Goal: Task Accomplishment & Management: Manage account settings

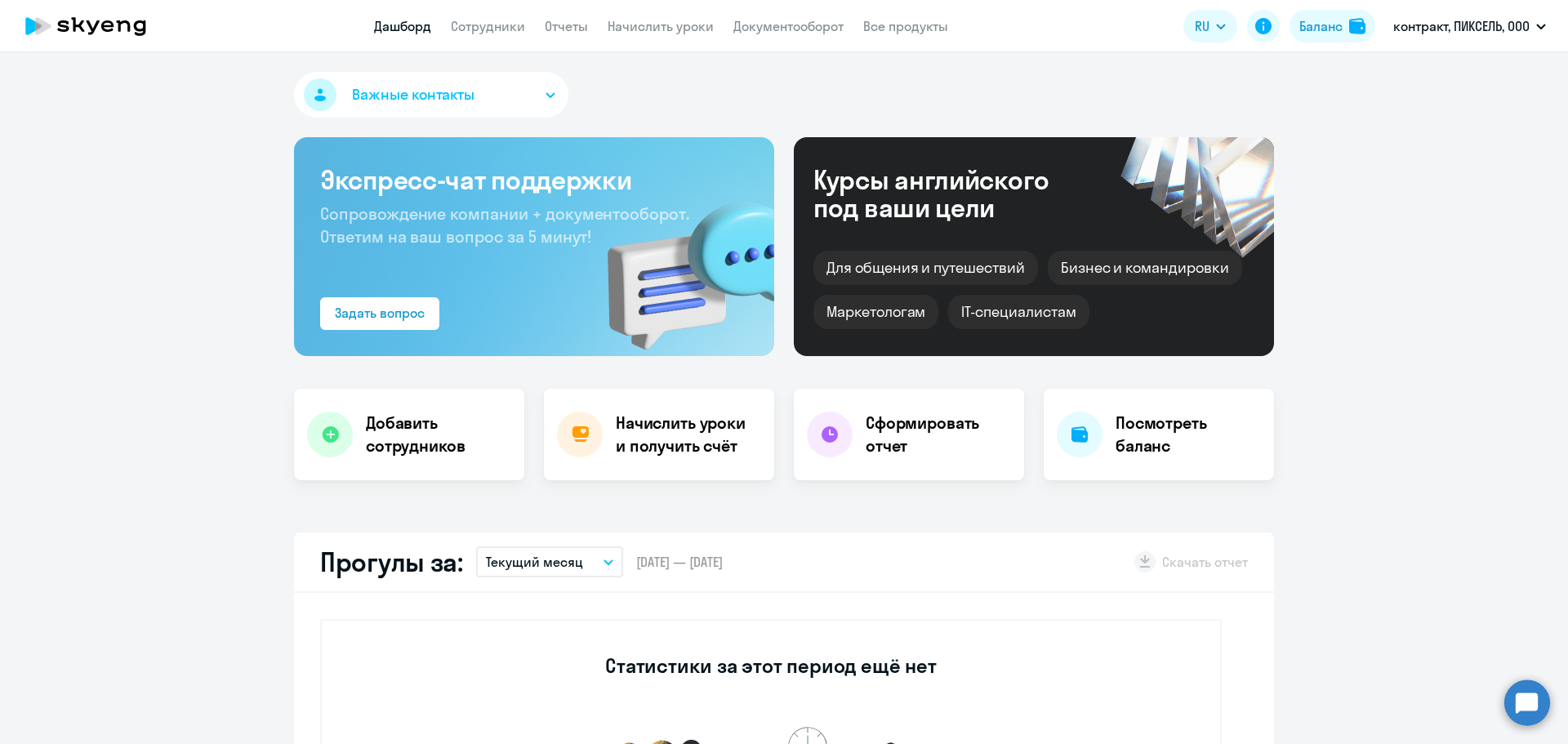
select select "30"
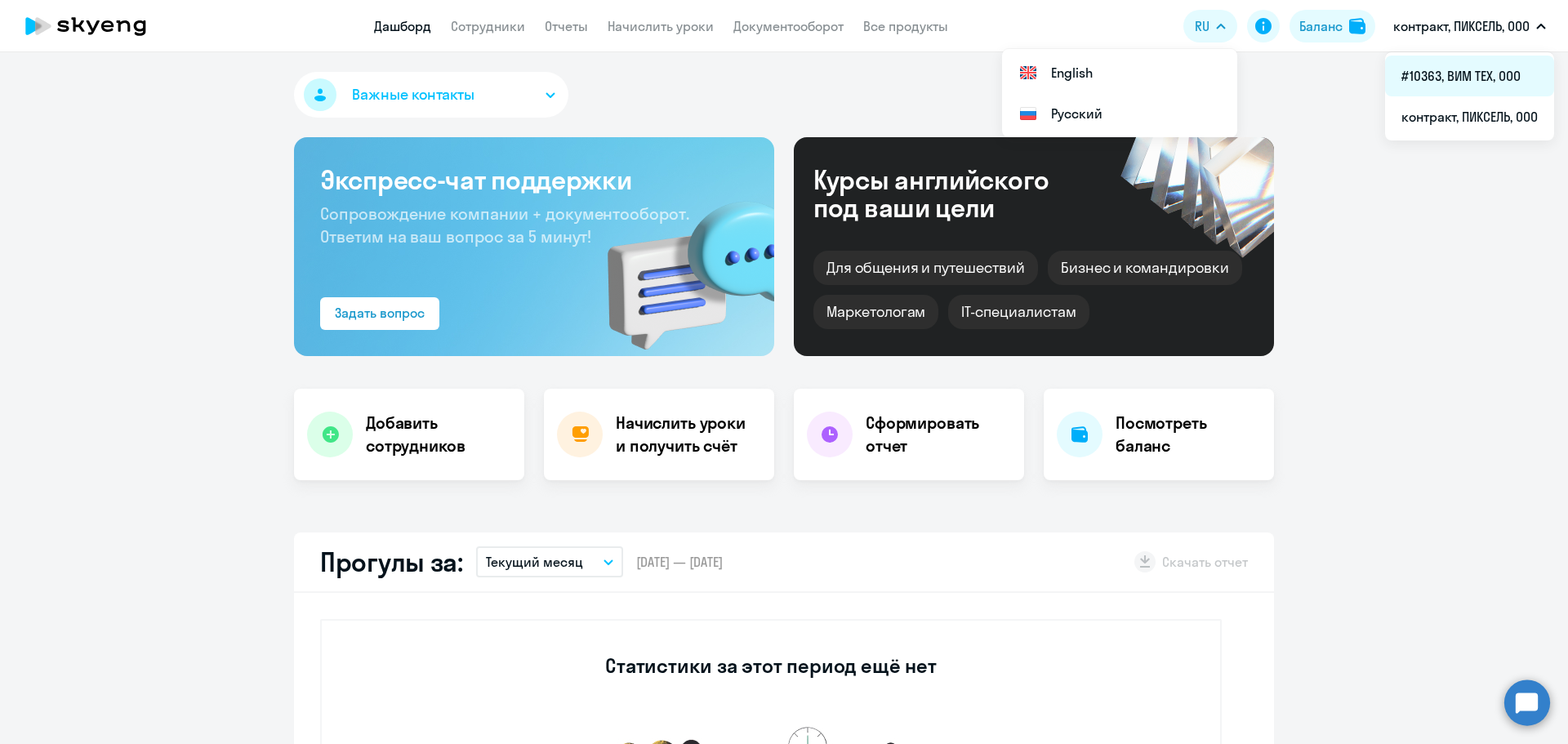
click at [1436, 82] on li "#10363, ВИМ ТЕХ, ООО" at bounding box center [1469, 76] width 169 height 41
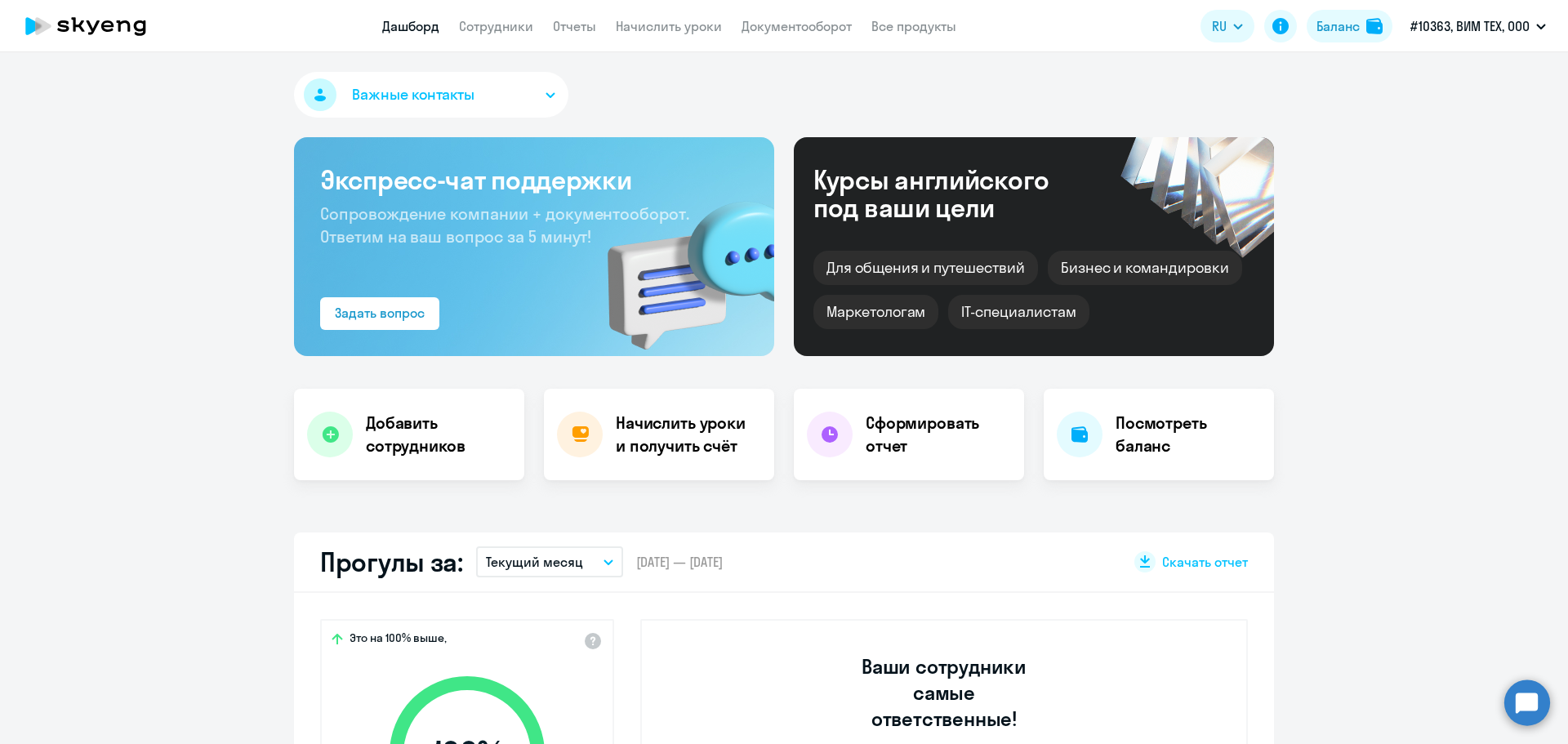
select select "30"
click at [498, 31] on link "Сотрудники" at bounding box center [496, 25] width 75 height 16
select select "30"
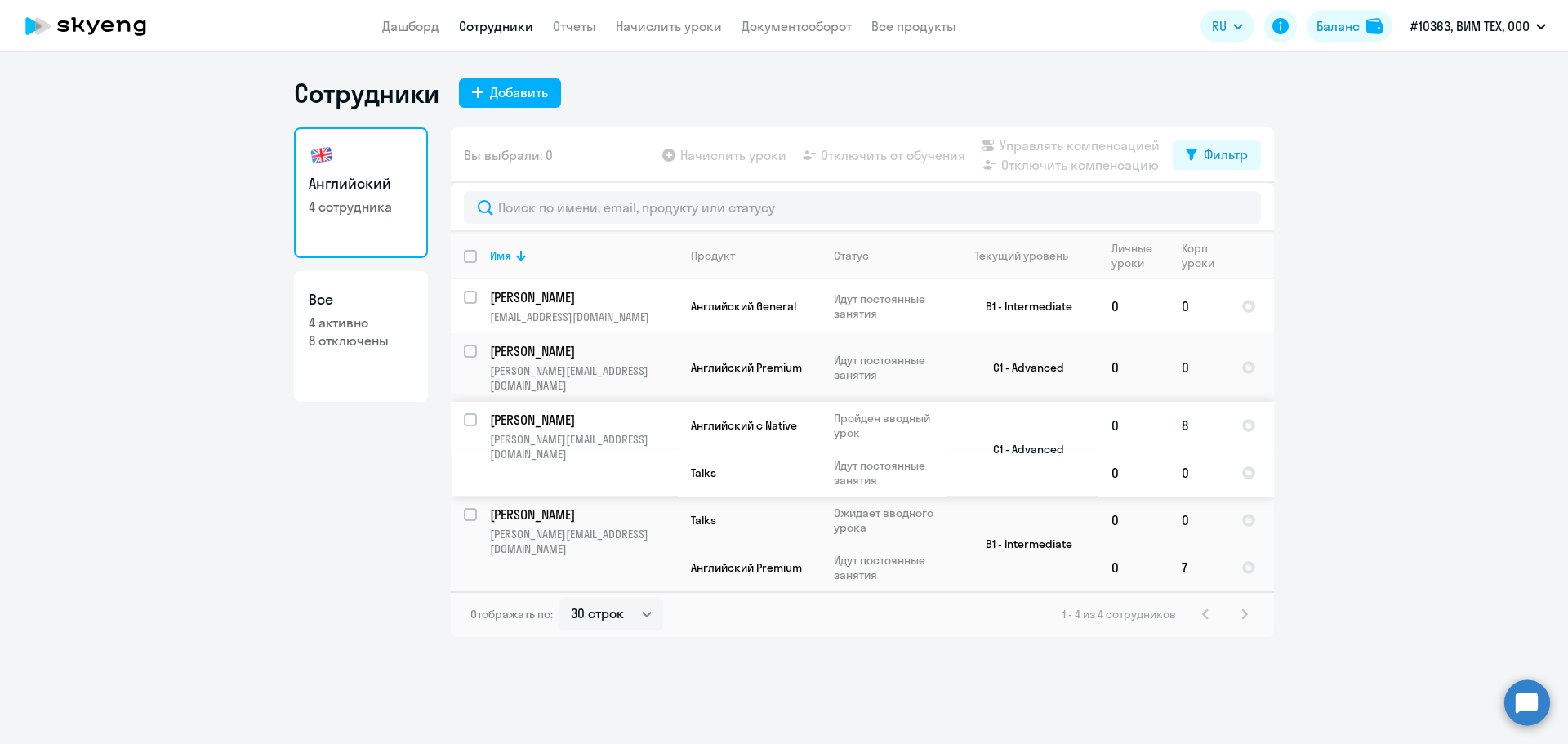
click at [611, 415] on td "[PERSON_NAME] [PERSON_NAME][EMAIL_ADDRESS][DOMAIN_NAME]" at bounding box center [578, 449] width 201 height 95
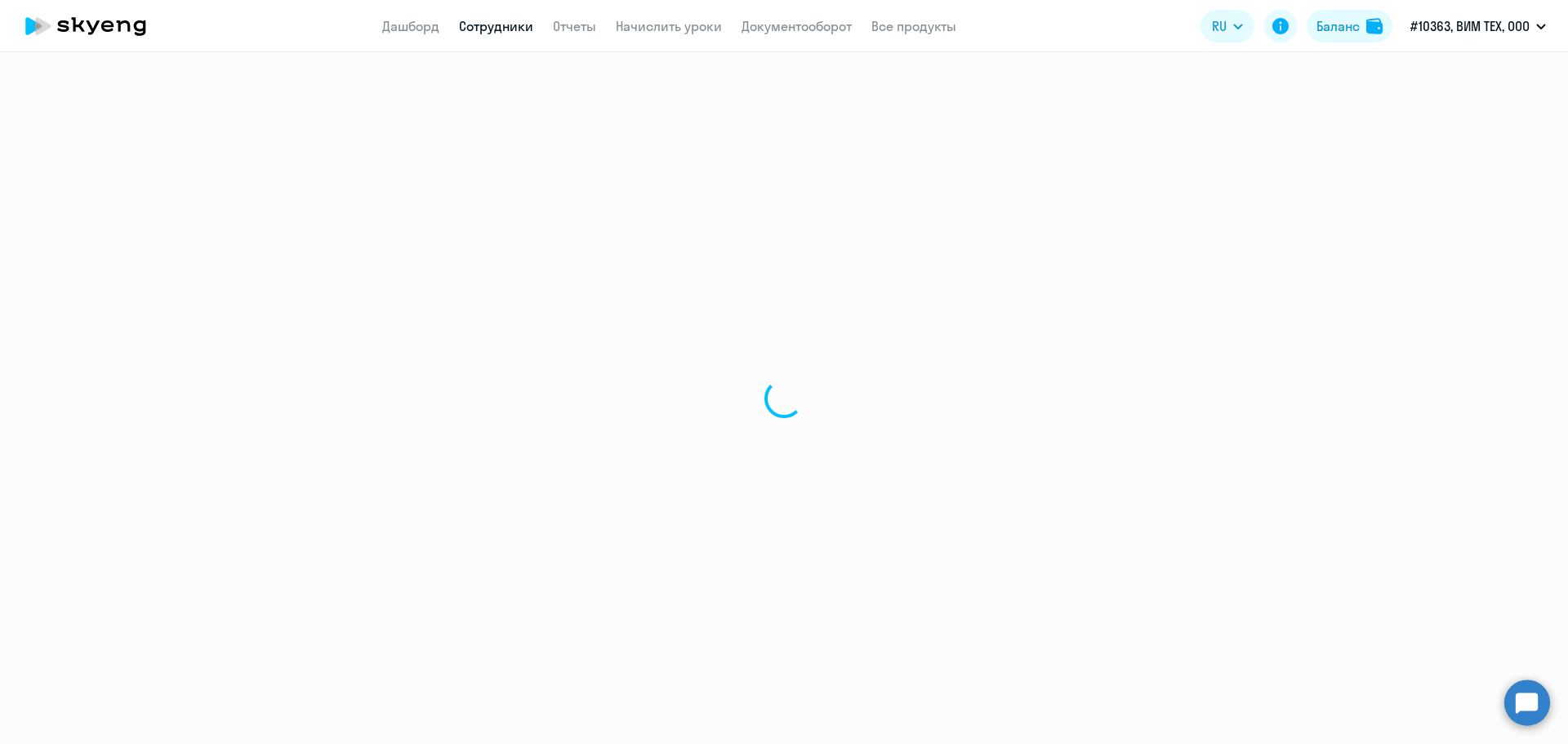
select select "english"
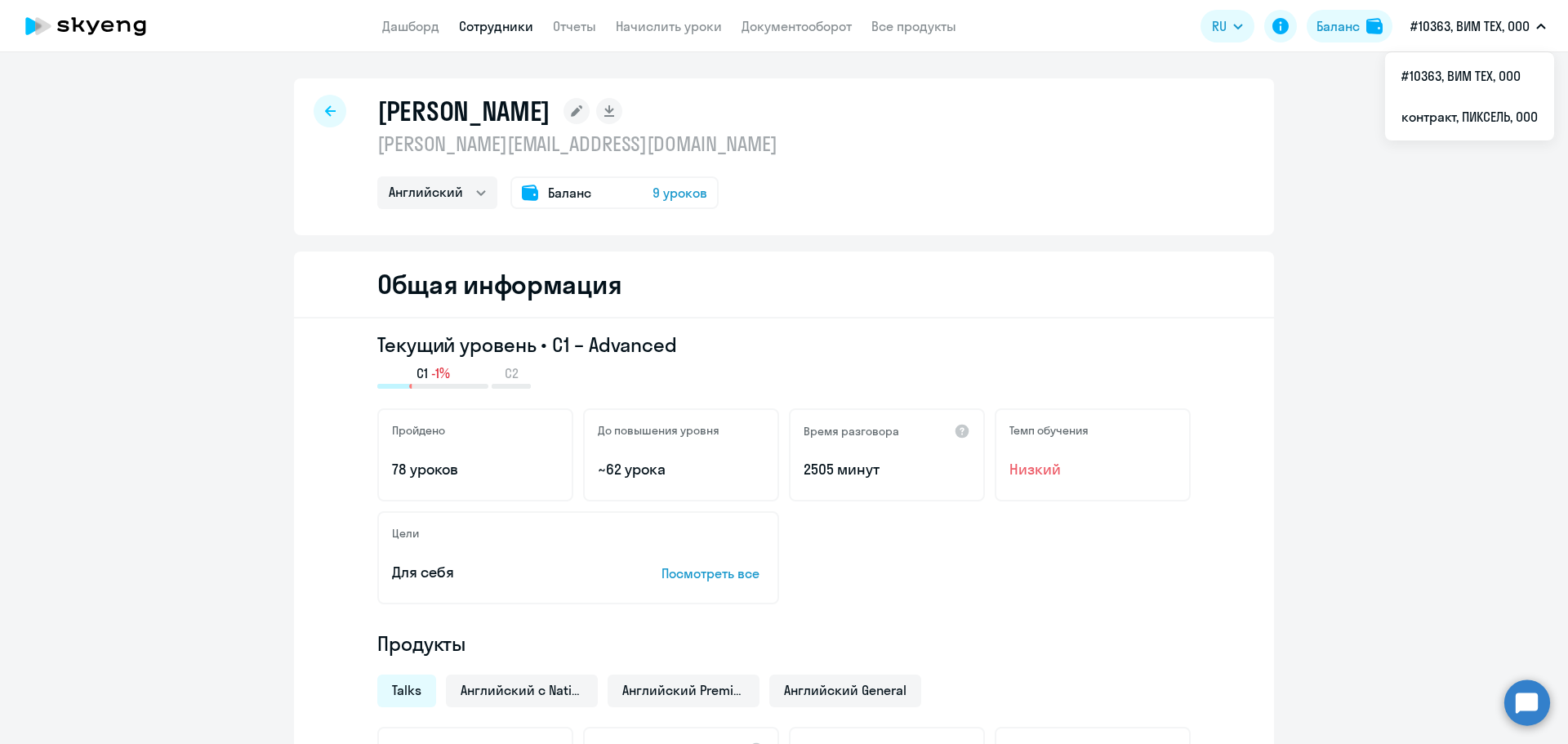
drag, startPoint x: 695, startPoint y: 26, endPoint x: 746, endPoint y: 42, distance: 53.5
click at [695, 26] on link "Начислить уроки" at bounding box center [668, 25] width 106 height 16
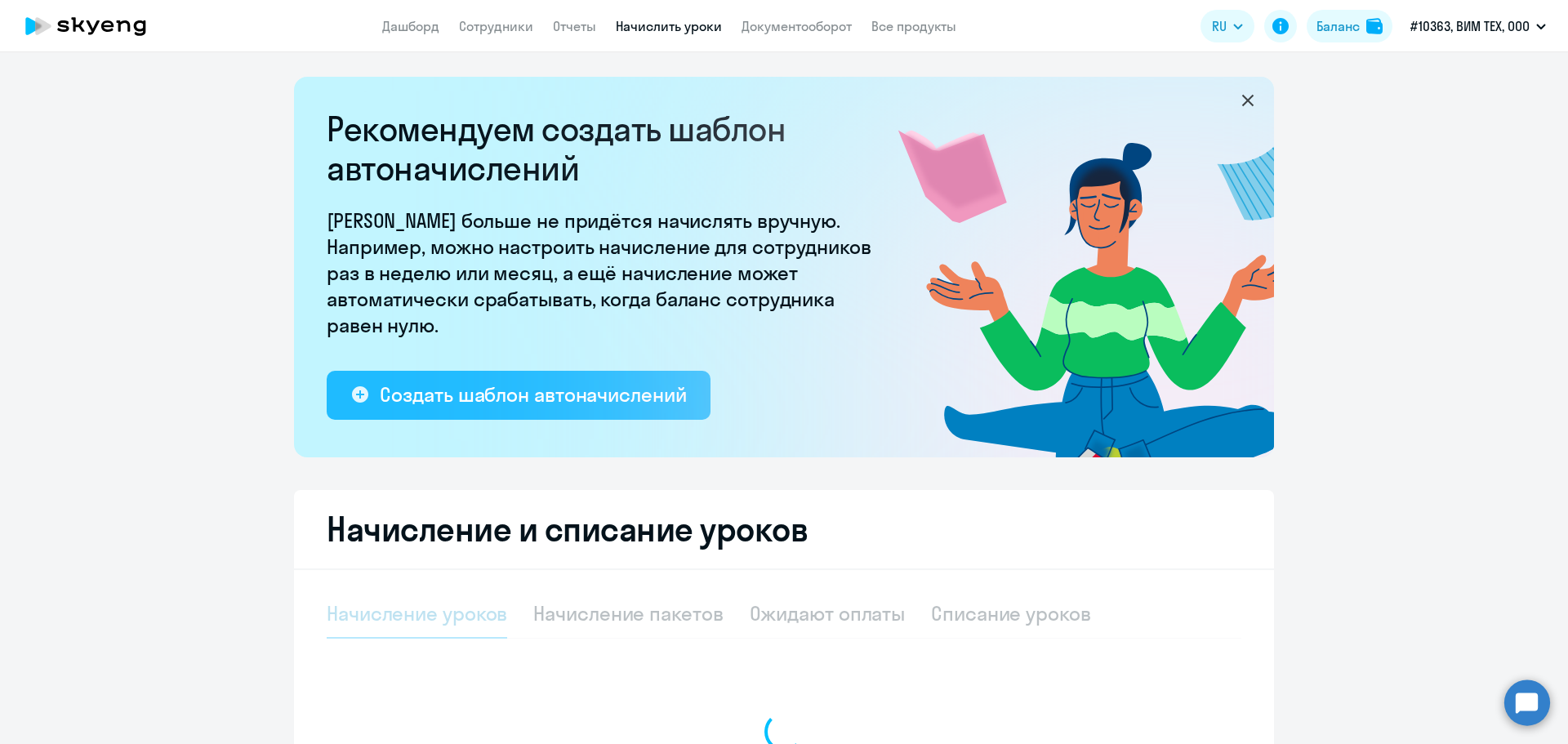
select select "10"
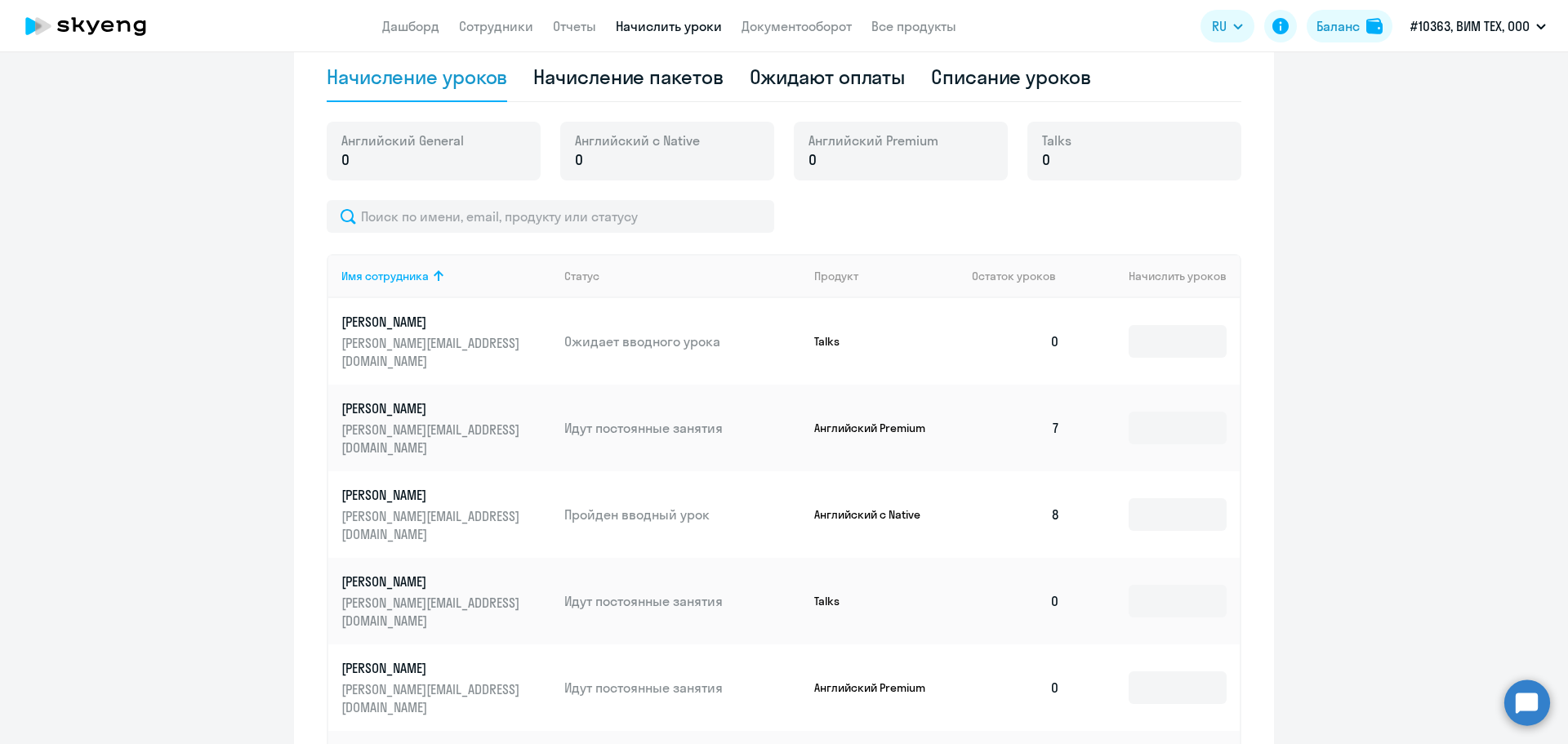
scroll to position [572, 0]
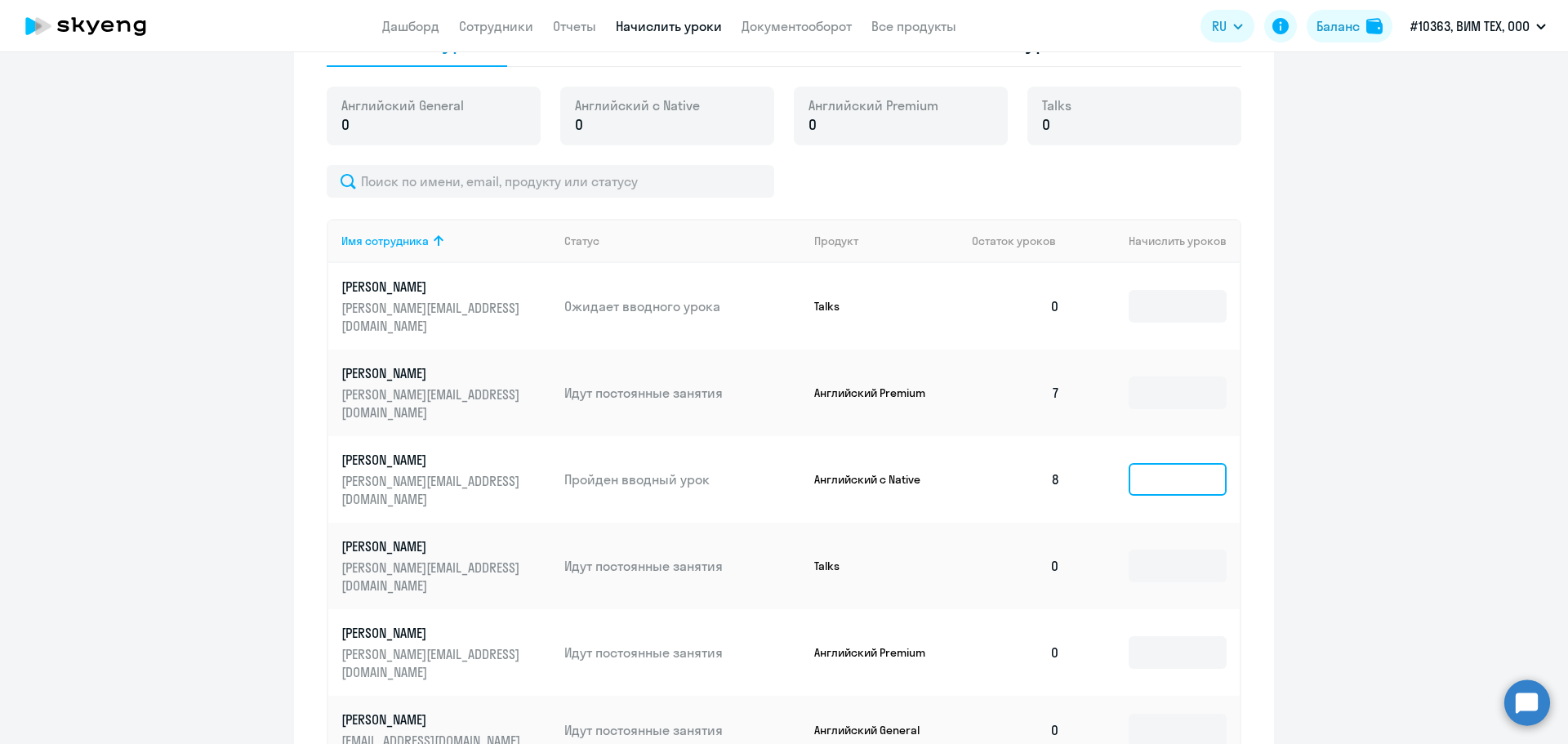
click at [1170, 463] on input at bounding box center [1177, 479] width 98 height 32
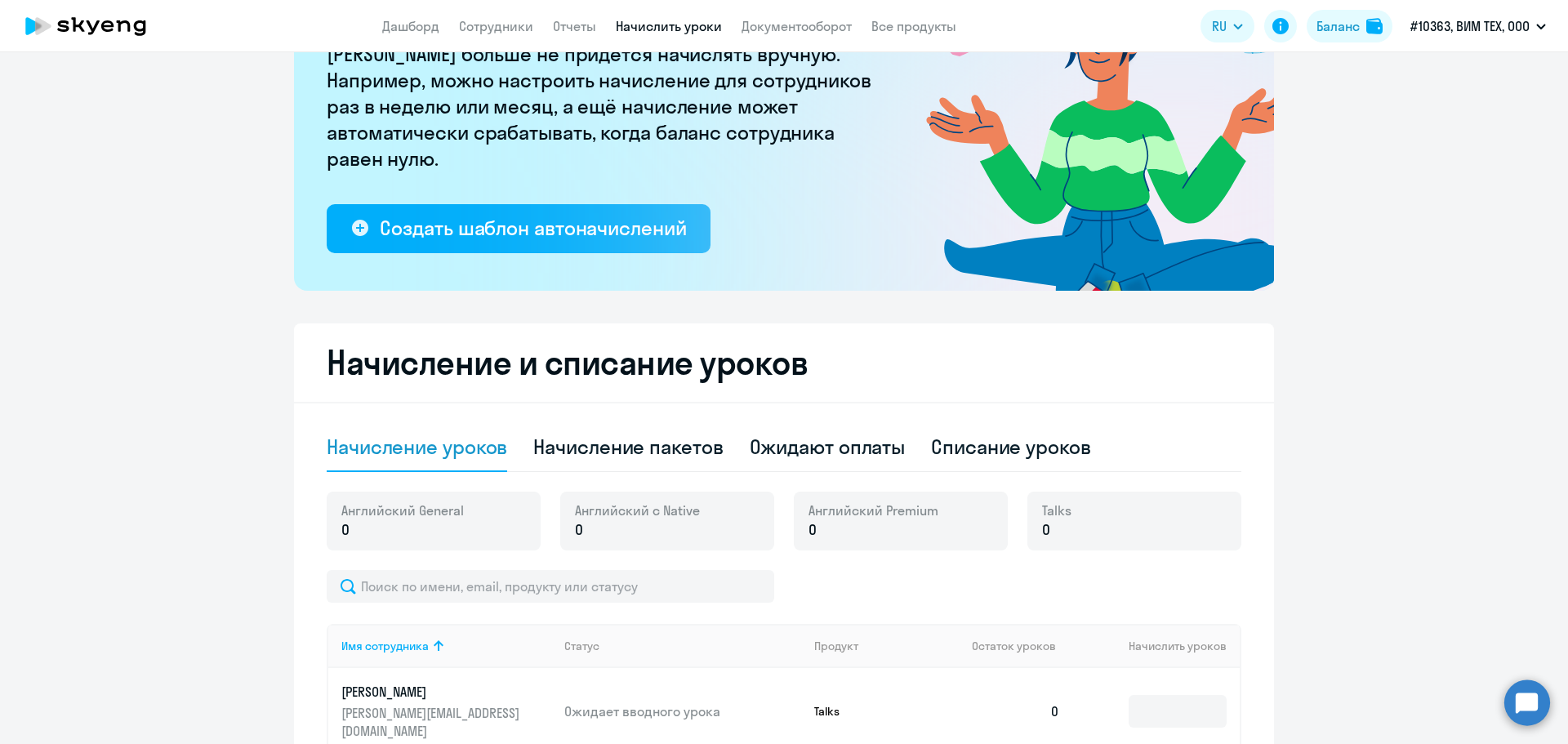
scroll to position [163, 0]
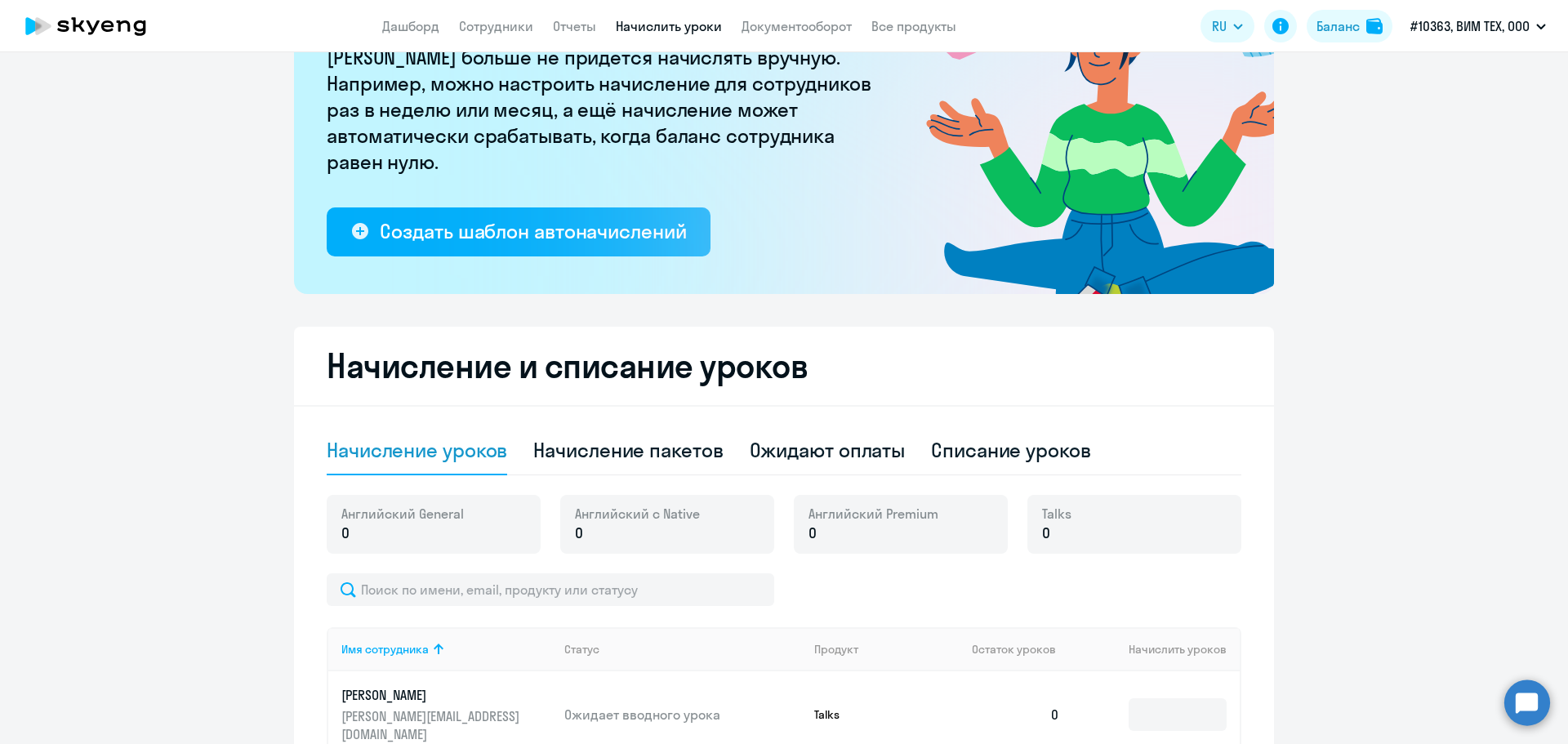
click at [1084, 519] on div "Talks 0" at bounding box center [1135, 524] width 214 height 59
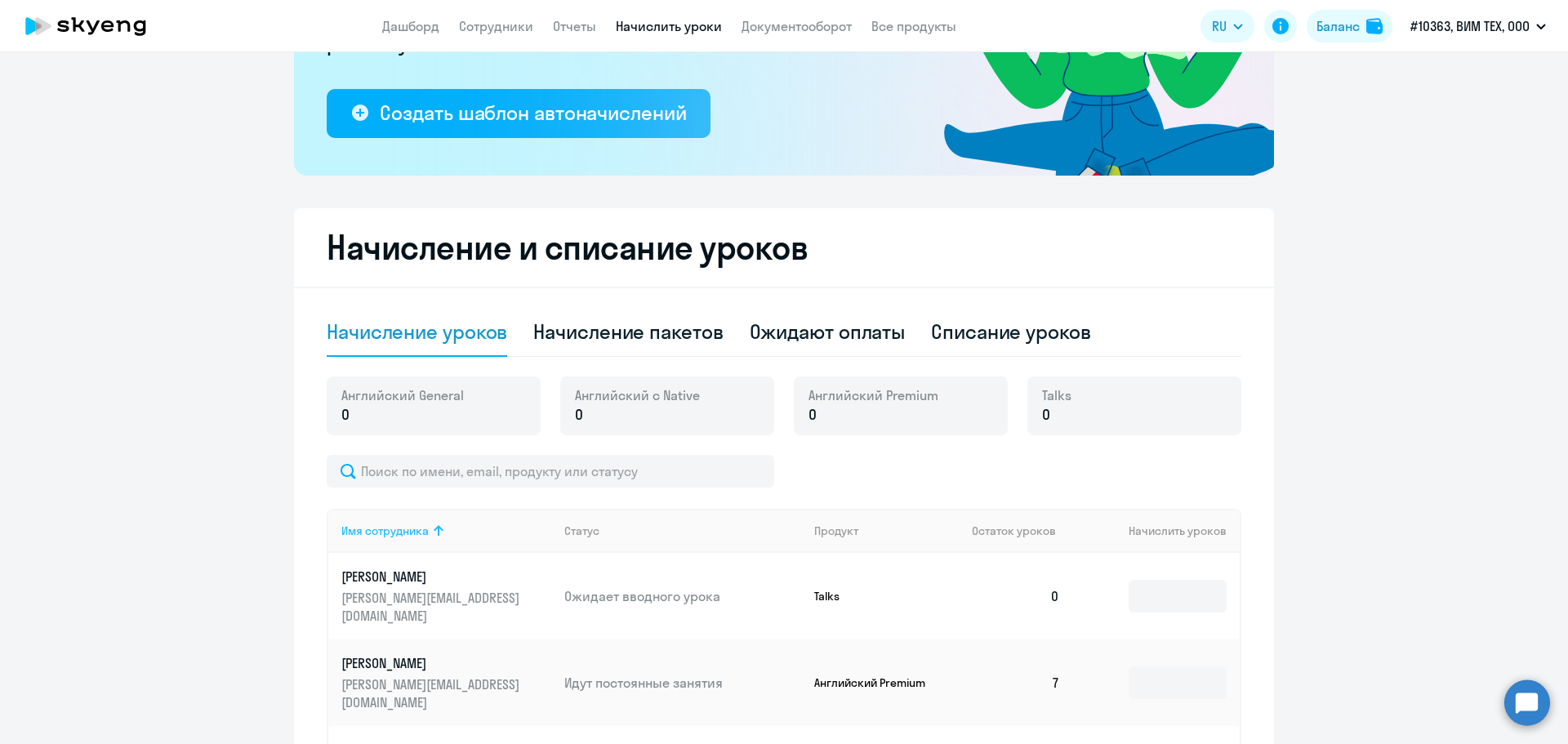
scroll to position [327, 0]
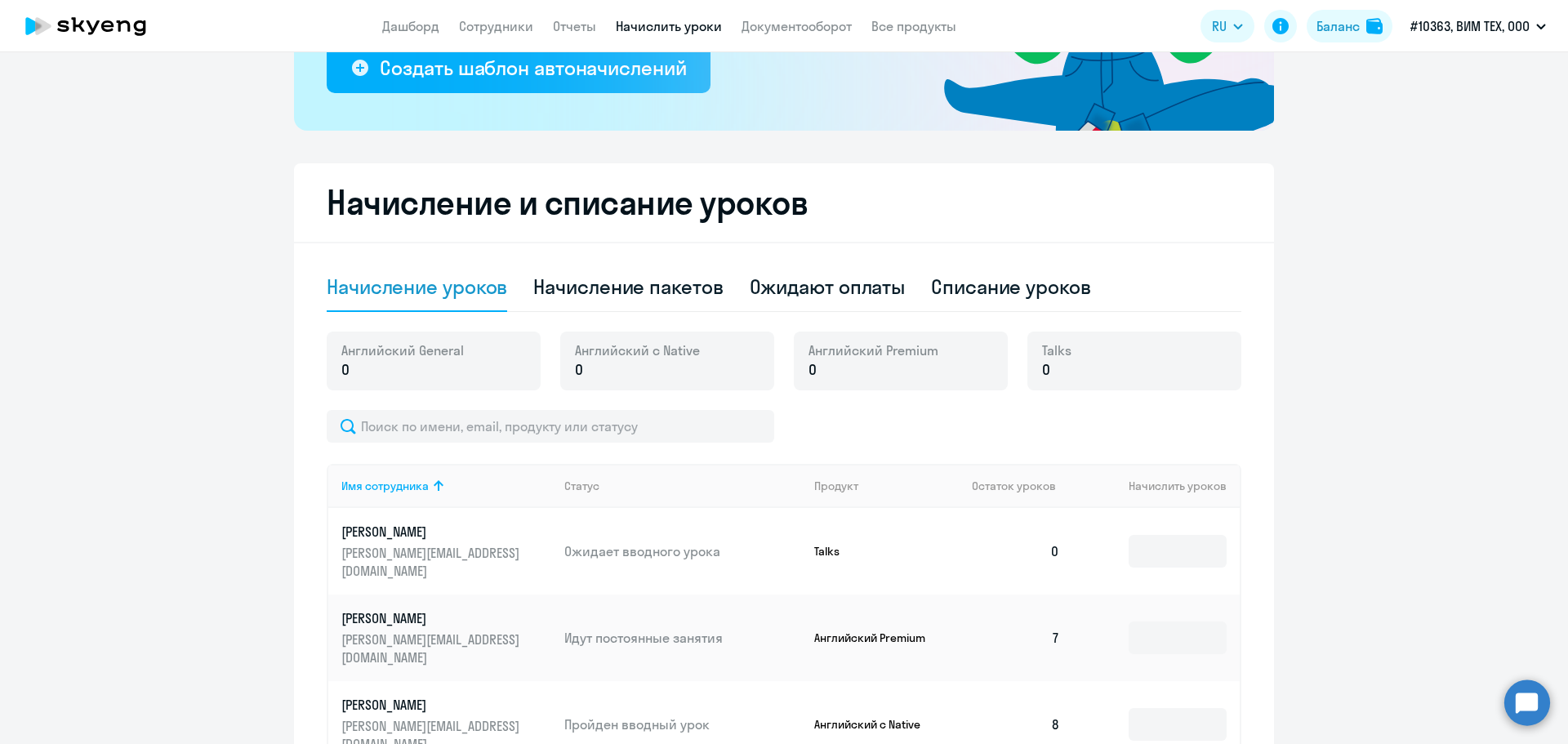
click at [392, 380] on p "0" at bounding box center [403, 369] width 122 height 21
click at [586, 300] on div "Начисление пакетов" at bounding box center [628, 288] width 189 height 49
select select "10"
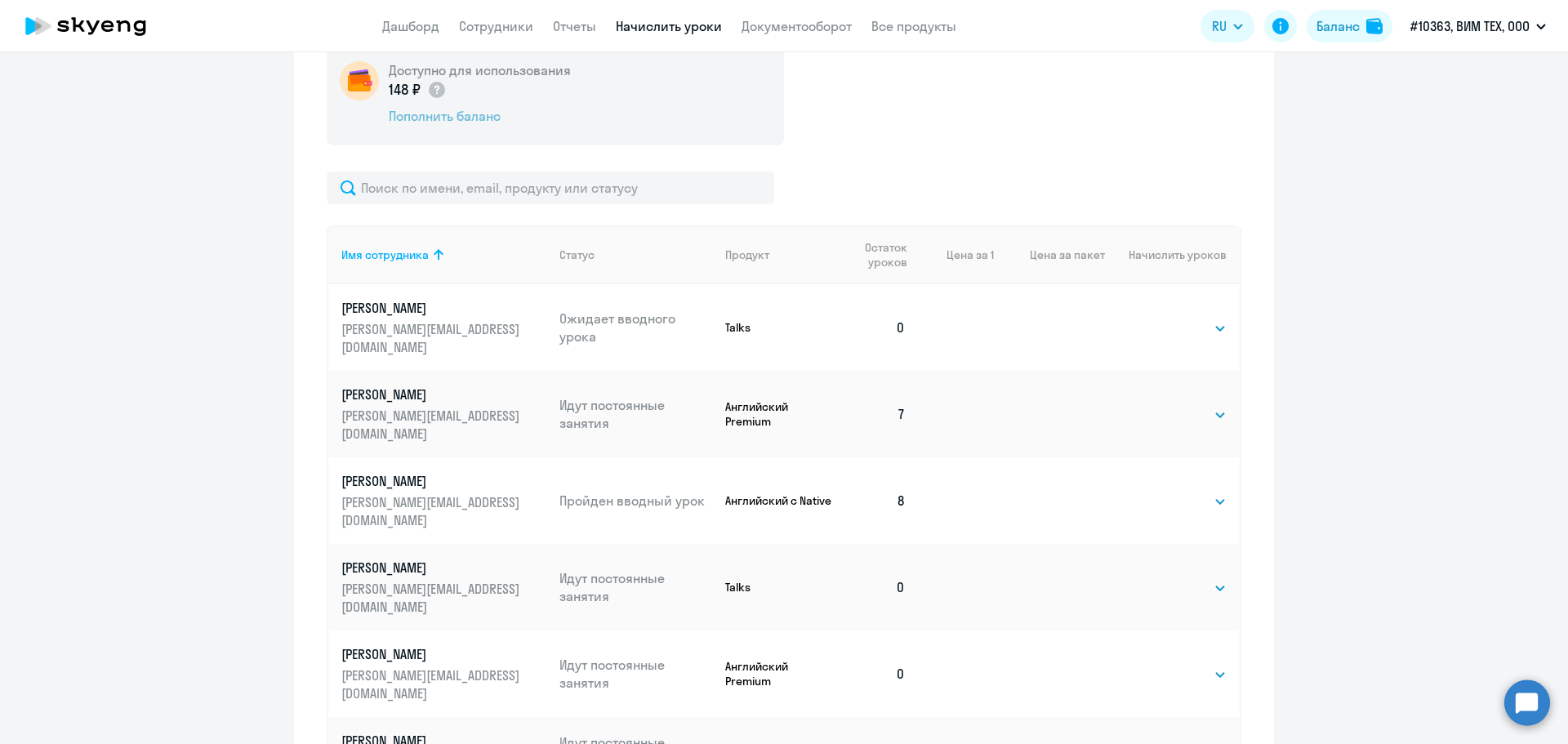
scroll to position [653, 0]
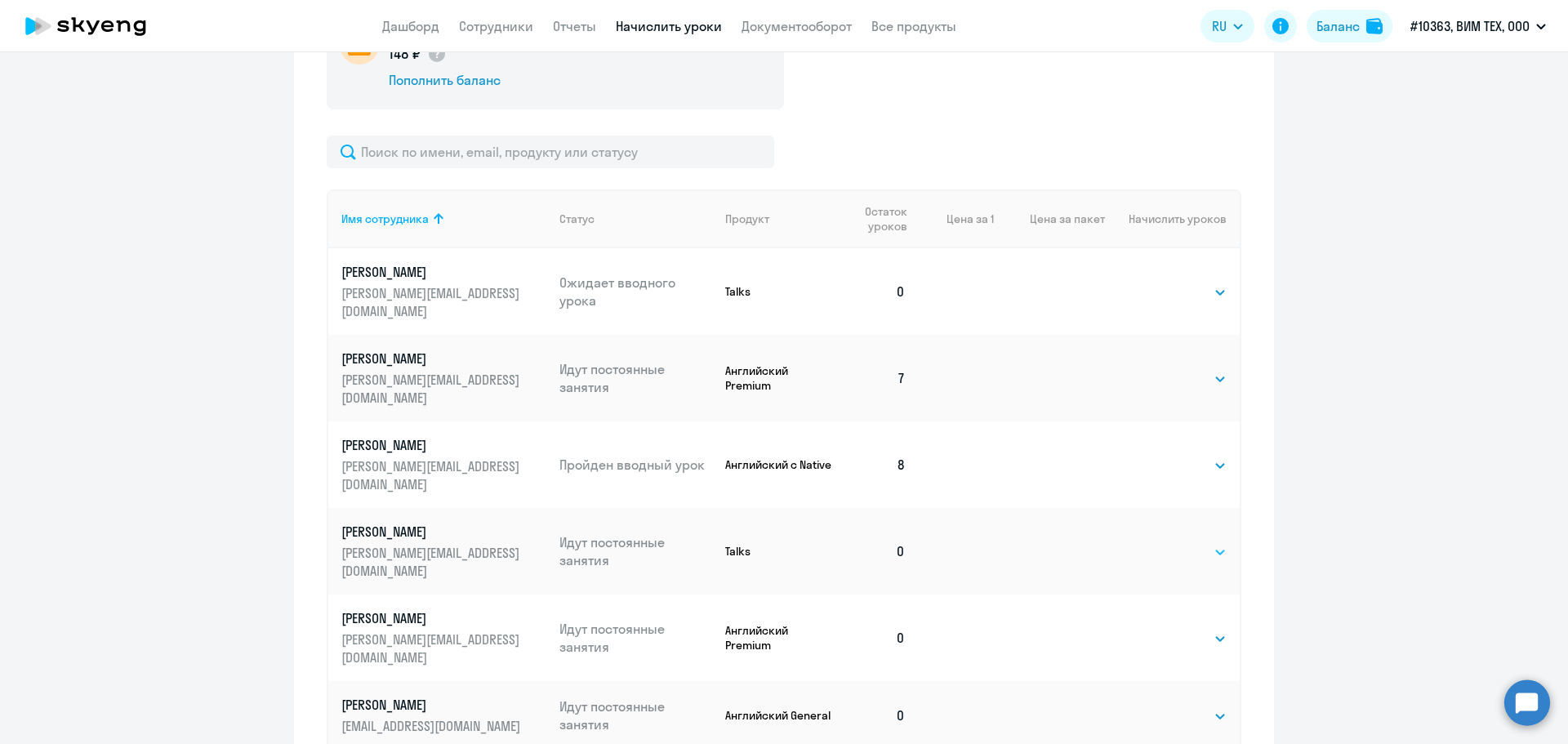
click at [1170, 543] on select "Выбрать 1 6 12 20 40" at bounding box center [1193, 552] width 67 height 20
click at [608, 533] on p "Идут постоянные занятия" at bounding box center [636, 551] width 154 height 36
click at [759, 544] on p "Talks" at bounding box center [781, 550] width 110 height 14
click at [1212, 543] on select "Выбрать 1 6 12 20 40" at bounding box center [1193, 552] width 67 height 20
select select "6"
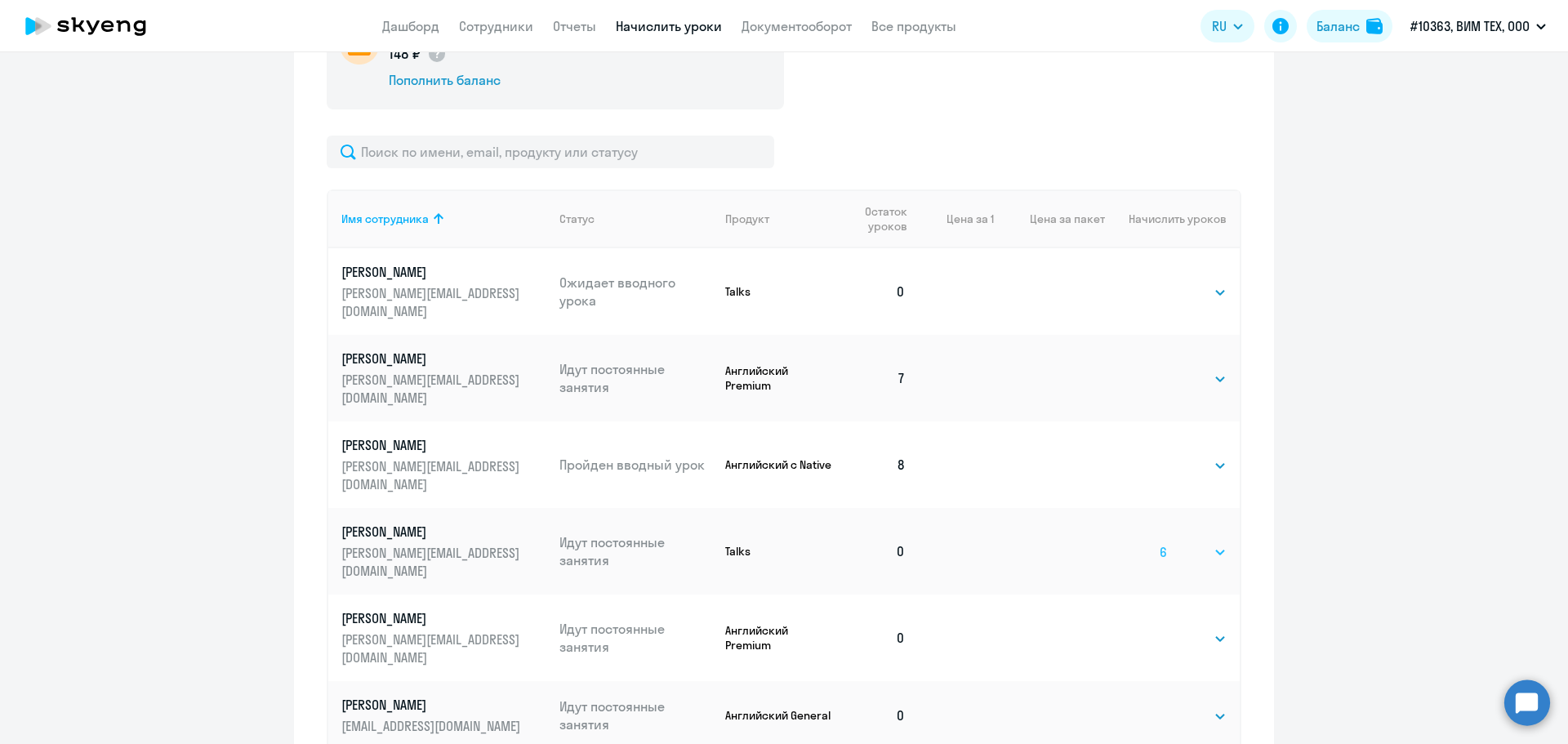
click at [1160, 543] on select "Выбрать 1 6 12 20 40" at bounding box center [1193, 552] width 67 height 20
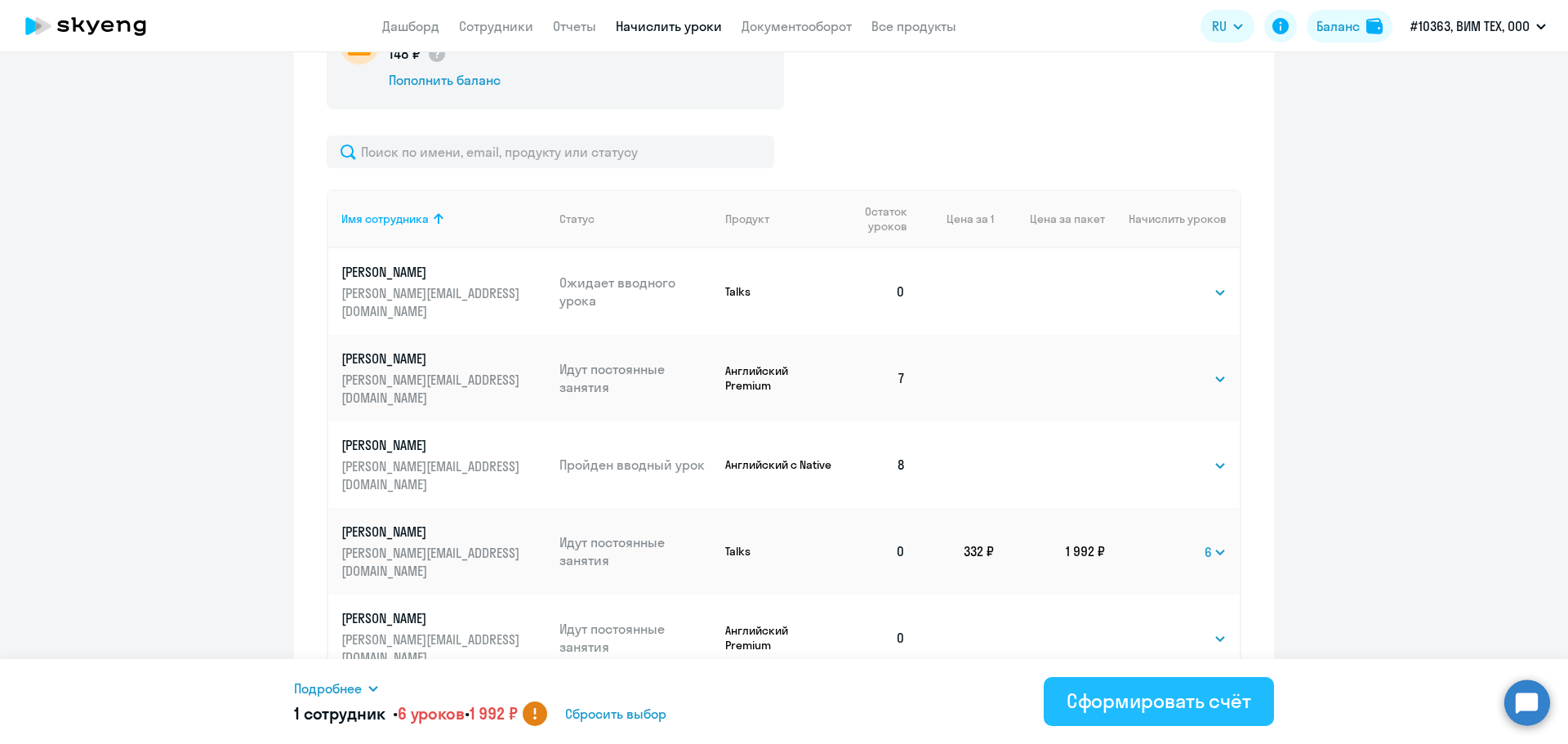
click at [1100, 696] on div "Сформировать счёт" at bounding box center [1159, 701] width 184 height 26
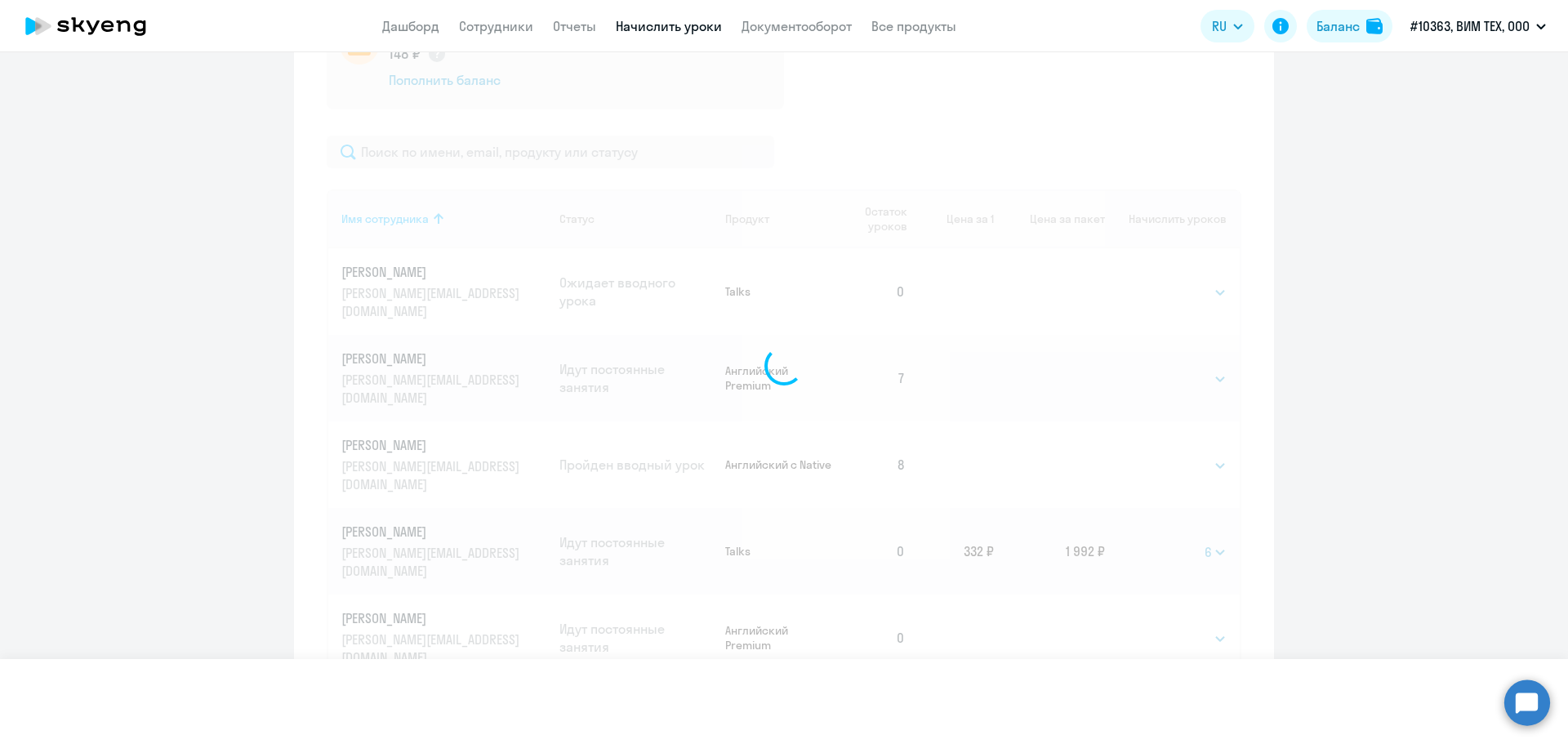
select select
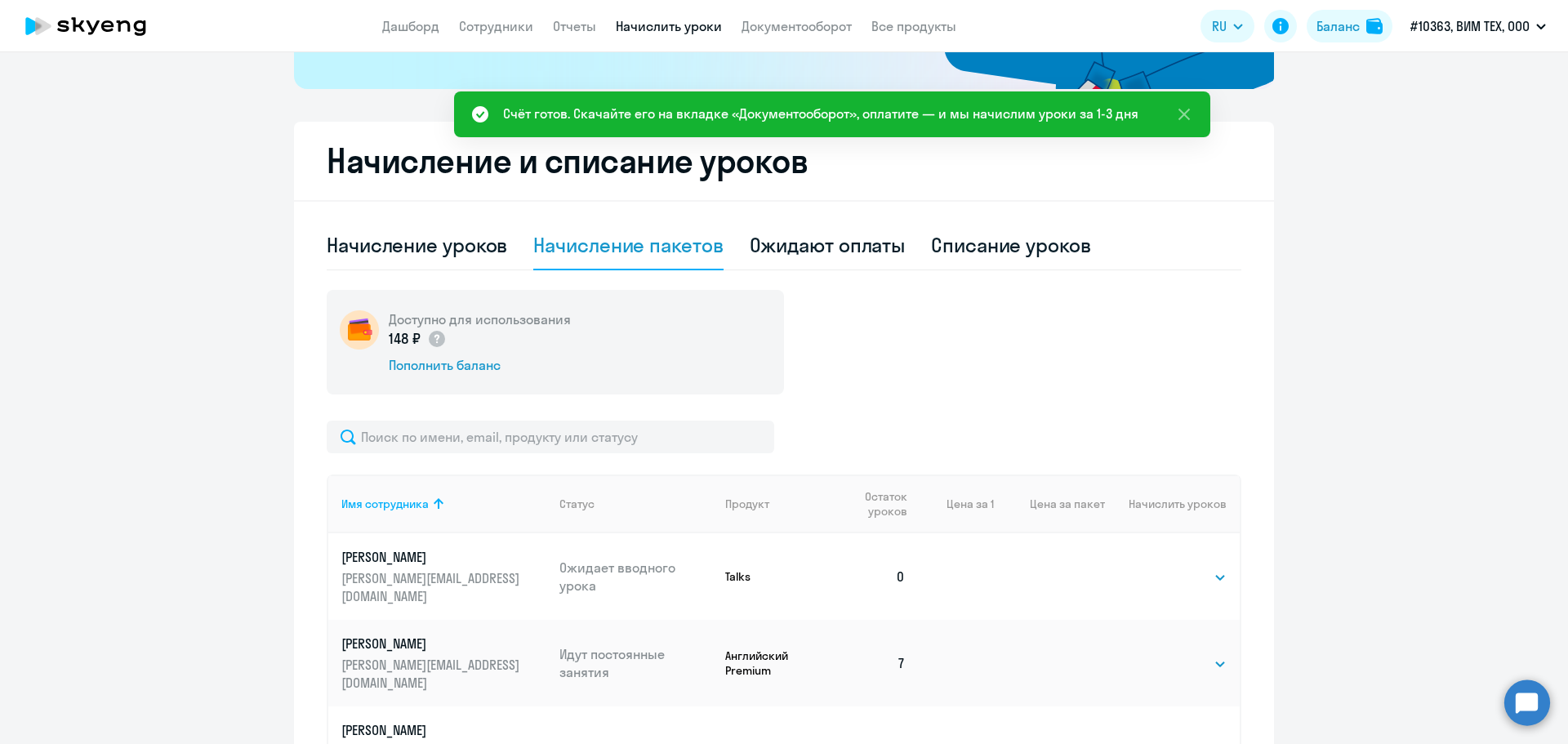
scroll to position [0, 0]
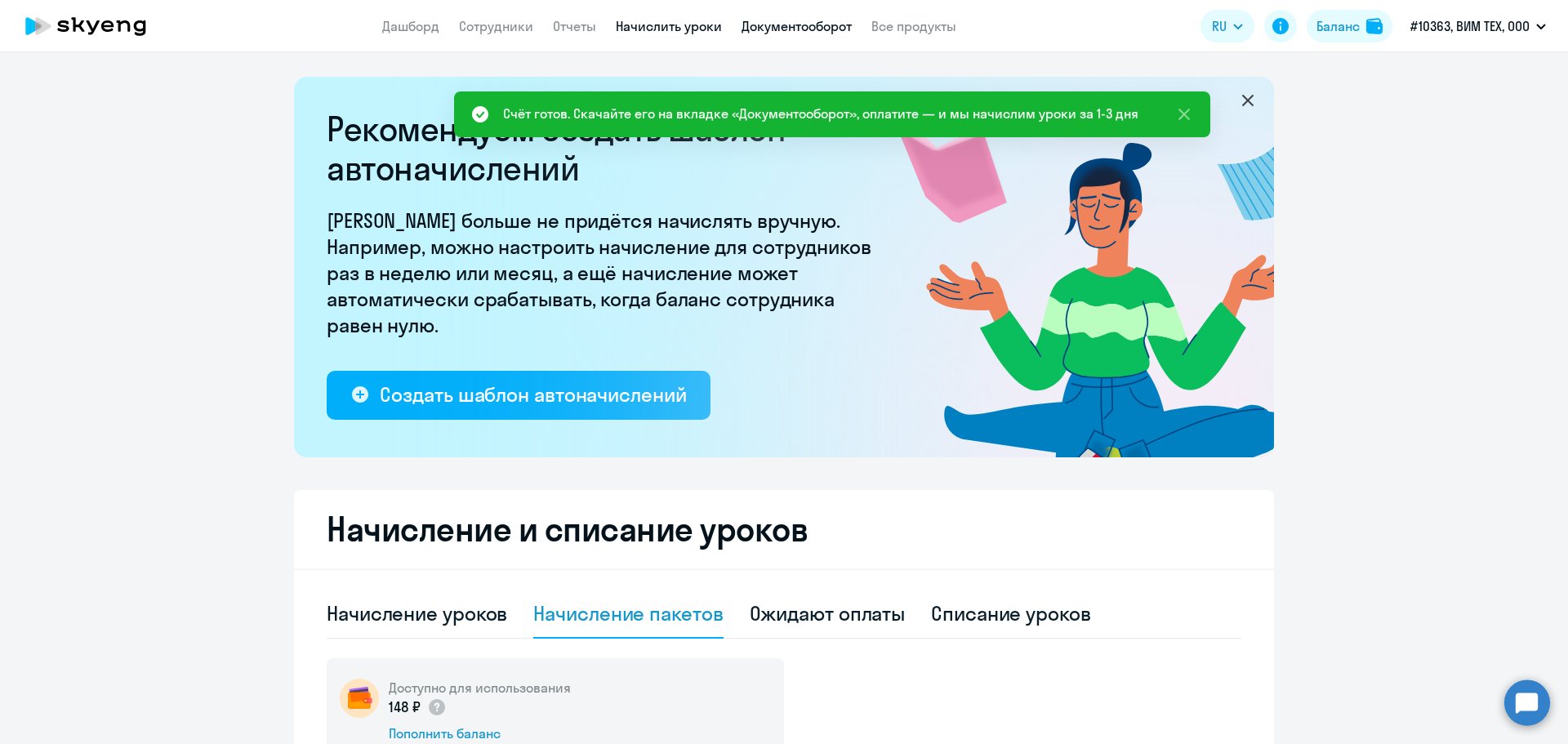
click at [784, 21] on link "Документооборот" at bounding box center [797, 25] width 110 height 16
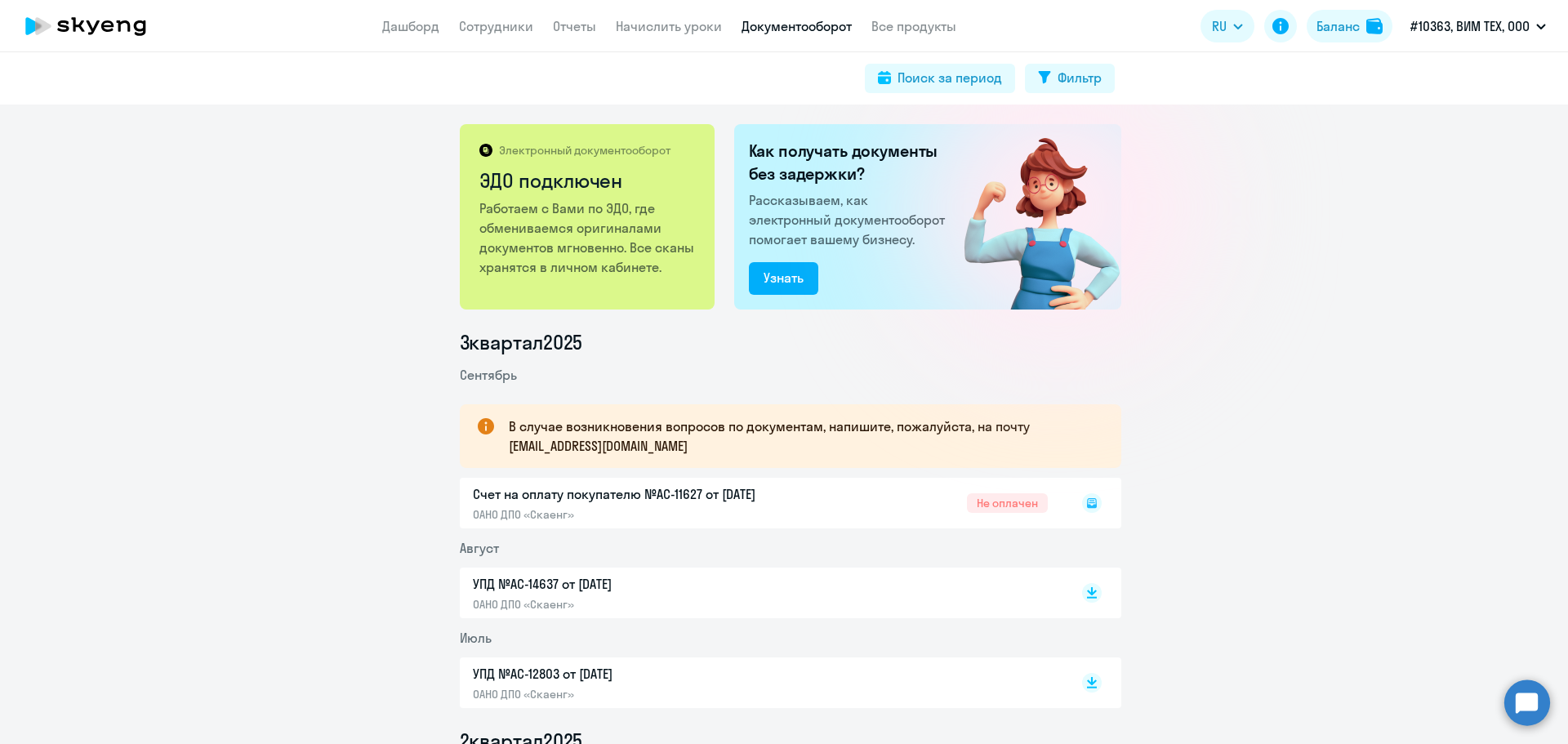
click at [1089, 502] on icon at bounding box center [1091, 502] width 6 height 1
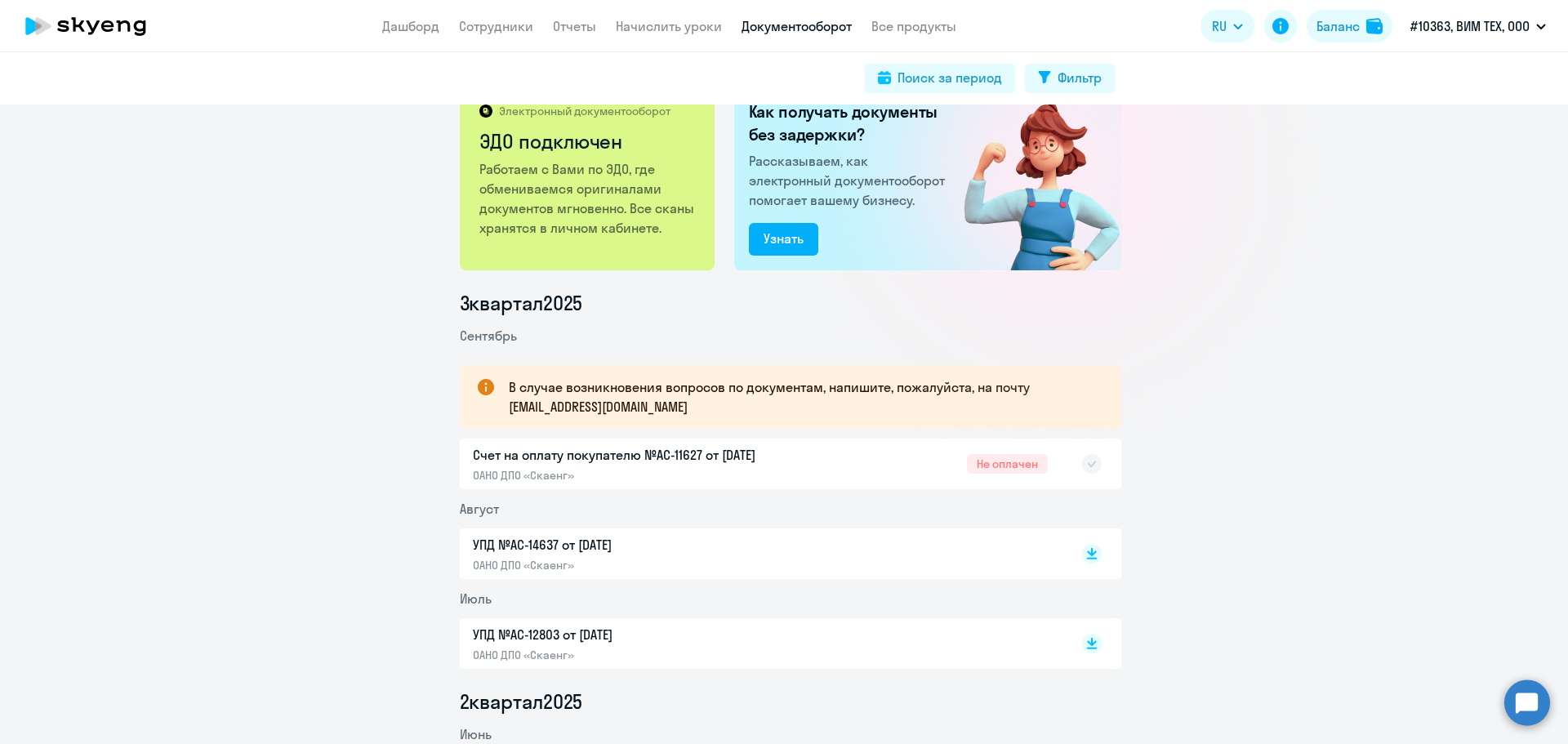
scroll to position [82, 0]
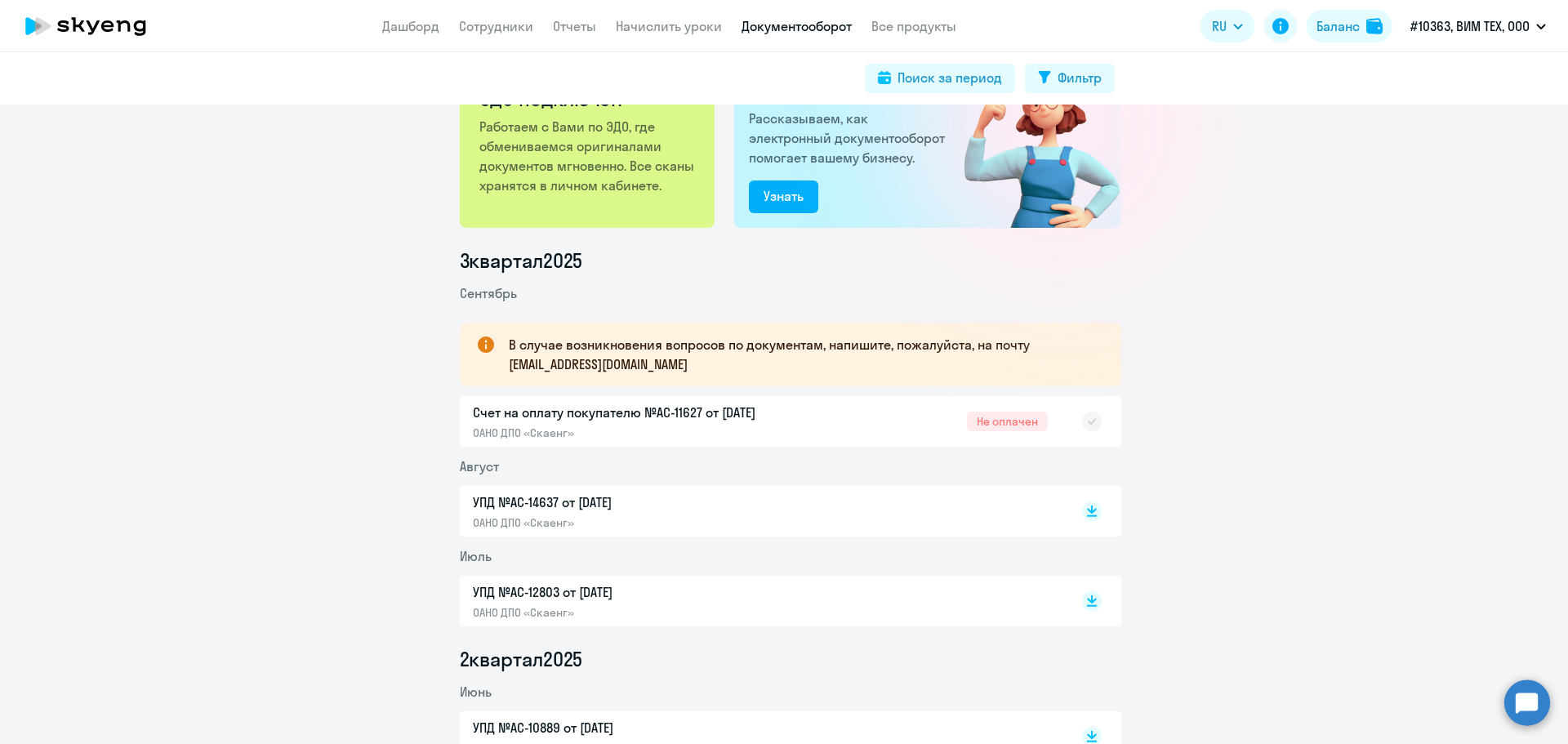
click at [502, 418] on div "Счет на оплату покупателю №AC-11627 от 18.09.2025 ОАНО ДПО «Скаенг» Не оплачен" at bounding box center [790, 421] width 662 height 51
click at [1085, 409] on div at bounding box center [1074, 421] width 54 height 37
click at [1084, 414] on rect at bounding box center [1091, 421] width 20 height 20
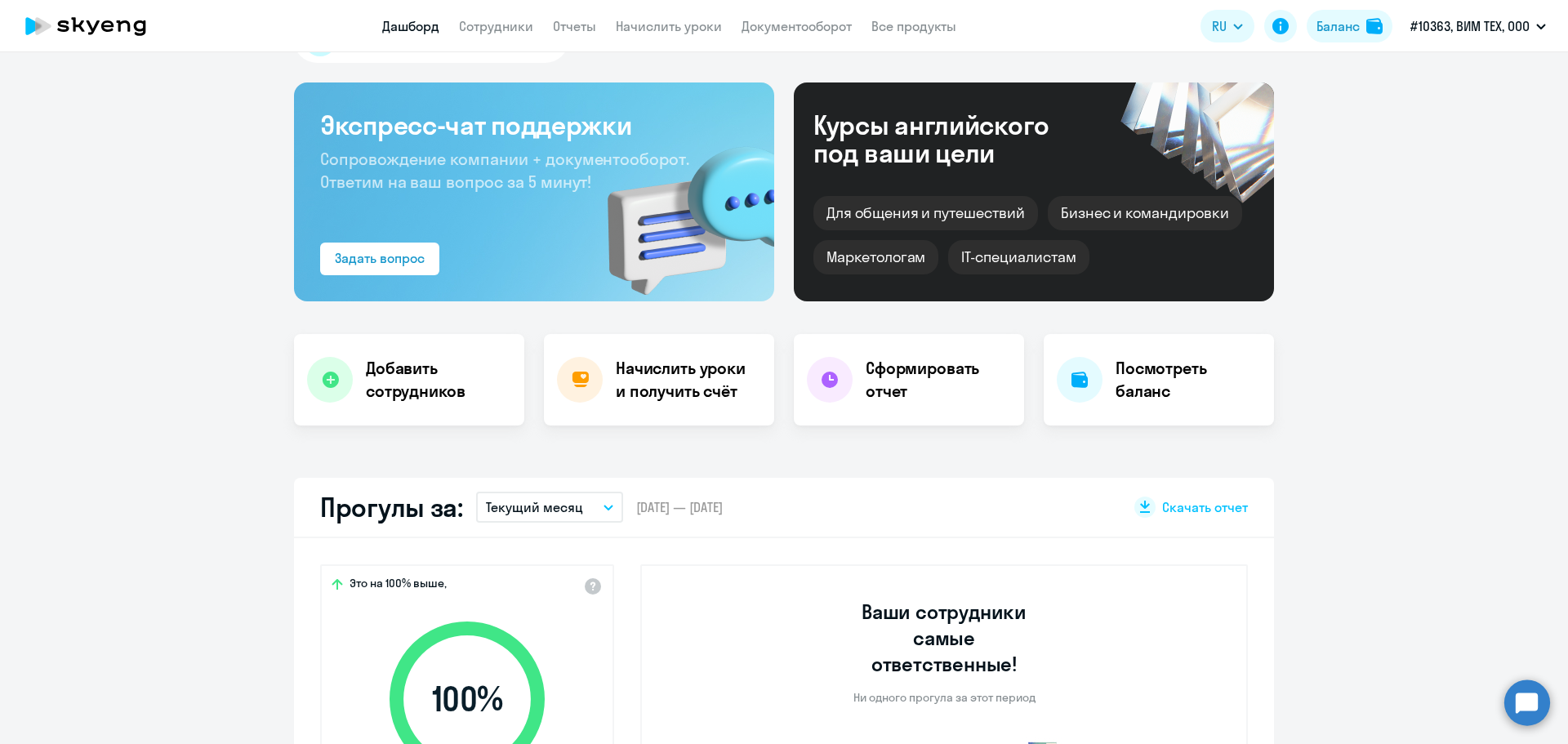
select select "30"
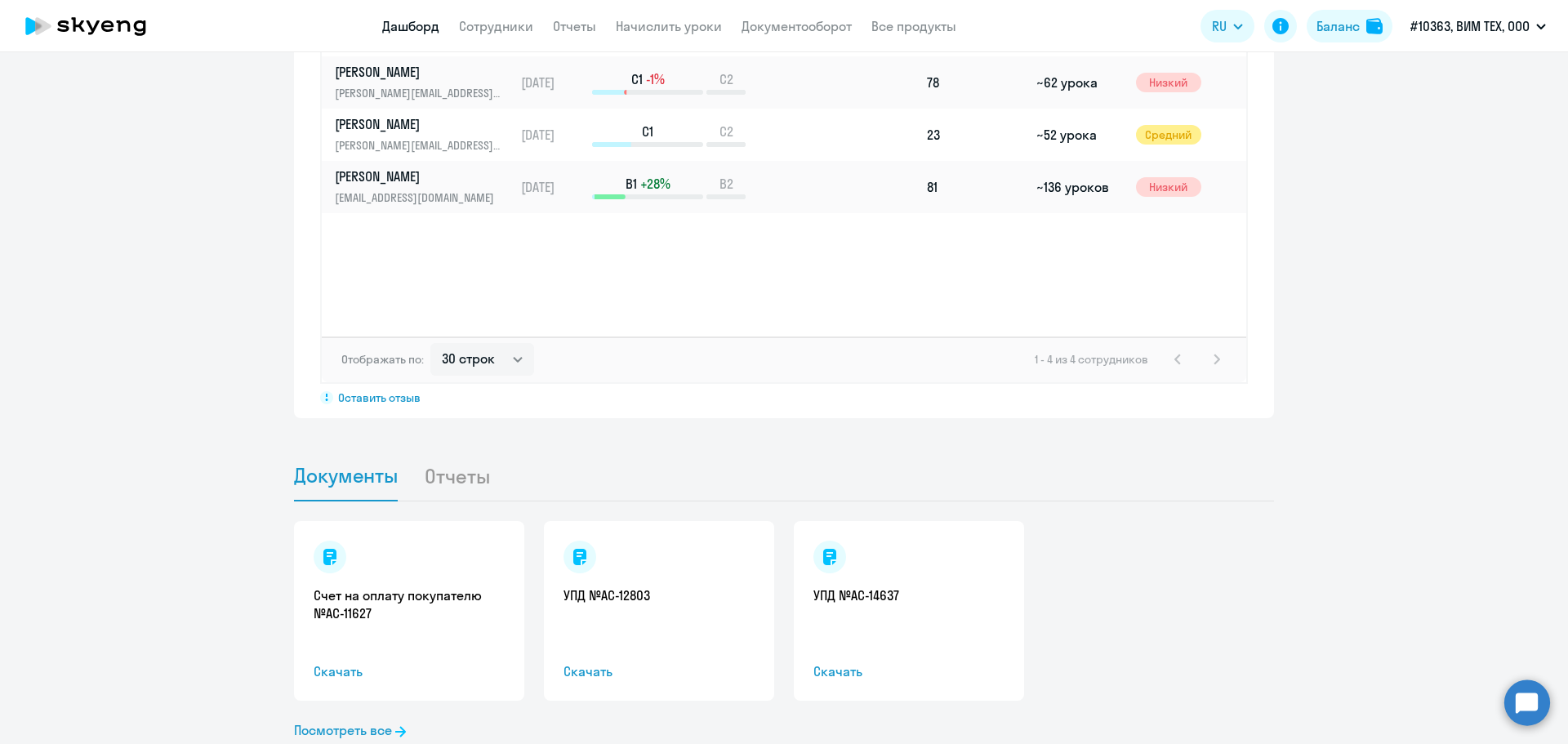
scroll to position [1323, 0]
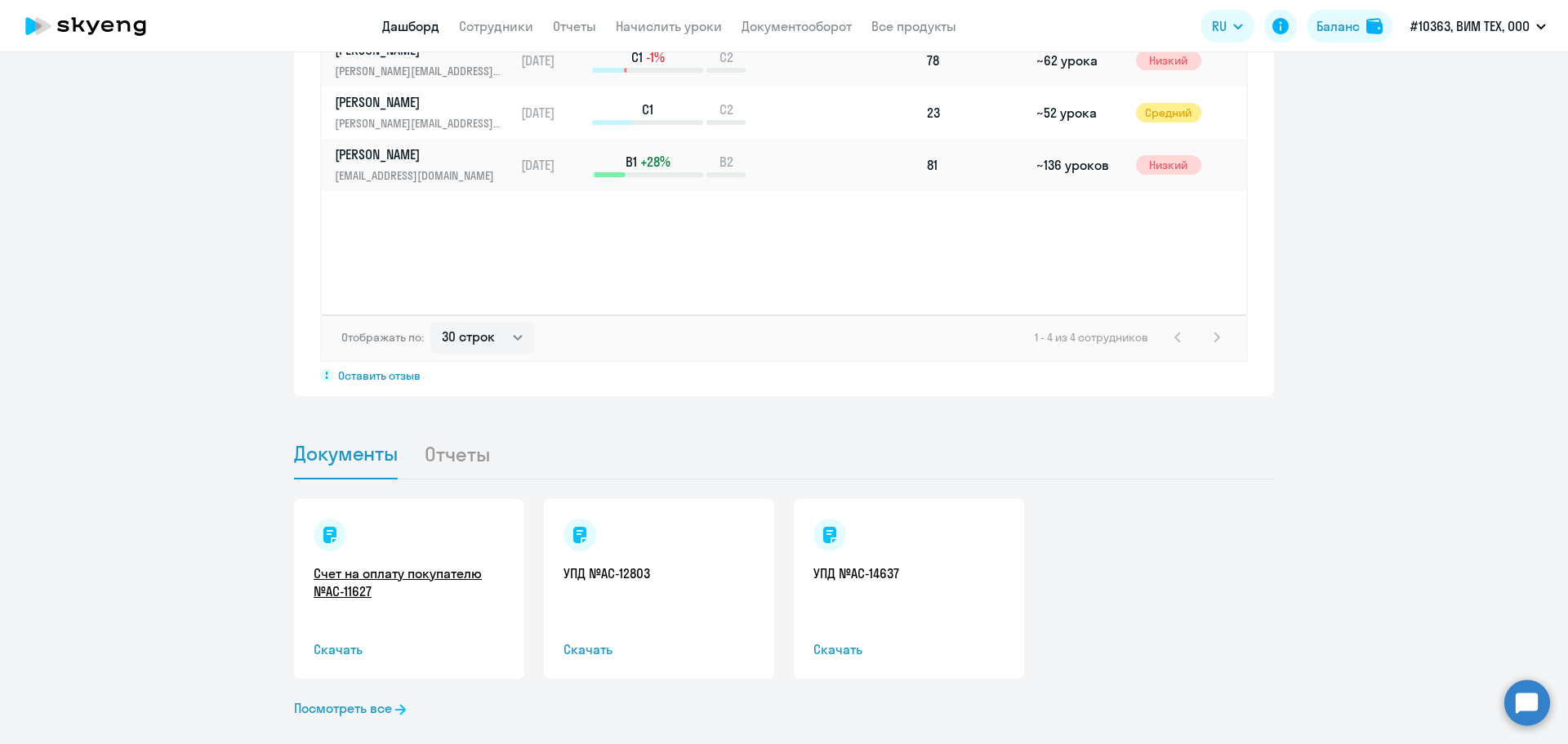
click at [350, 565] on link "Счет на оплату покупателю №AC-11627" at bounding box center [409, 583] width 191 height 36
drag, startPoint x: 330, startPoint y: 623, endPoint x: 359, endPoint y: 634, distance: 31.0
click at [330, 640] on span "Скачать" at bounding box center [409, 649] width 191 height 20
click at [387, 565] on link "Счет на оплату покупателю №AC-11627" at bounding box center [409, 583] width 191 height 36
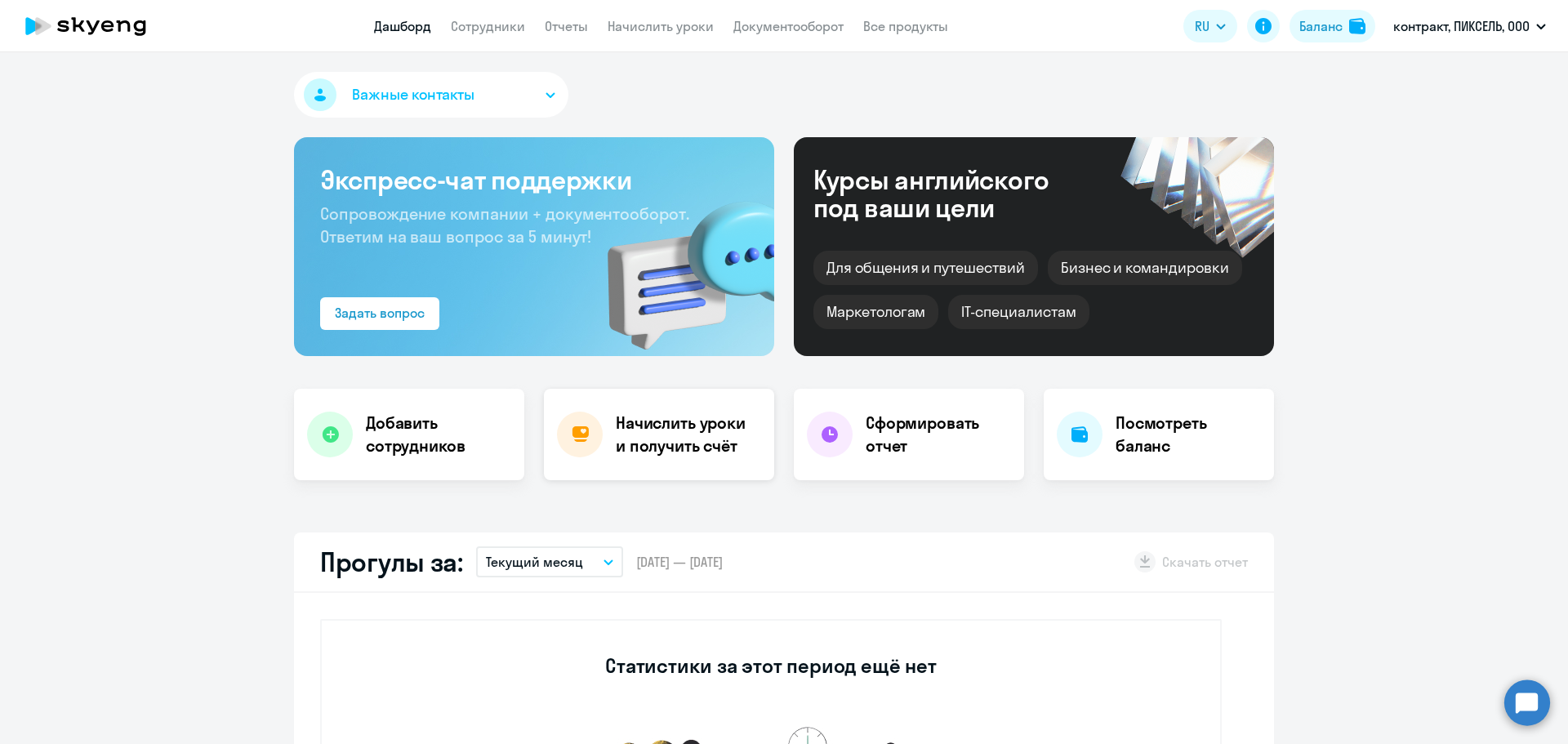
select select "30"
click at [1406, 32] on p "контракт, ПИКСЕЛЬ, ООО" at bounding box center [1462, 25] width 137 height 20
click at [1424, 25] on p "контракт, ПИКСЕЛЬ, ООО" at bounding box center [1462, 25] width 137 height 20
click at [1430, 27] on p "контракт, ПИКСЕЛЬ, ООО" at bounding box center [1462, 25] width 137 height 20
click at [1427, 73] on li "#10363, ВИМ ТЕХ, ООО" at bounding box center [1469, 76] width 169 height 41
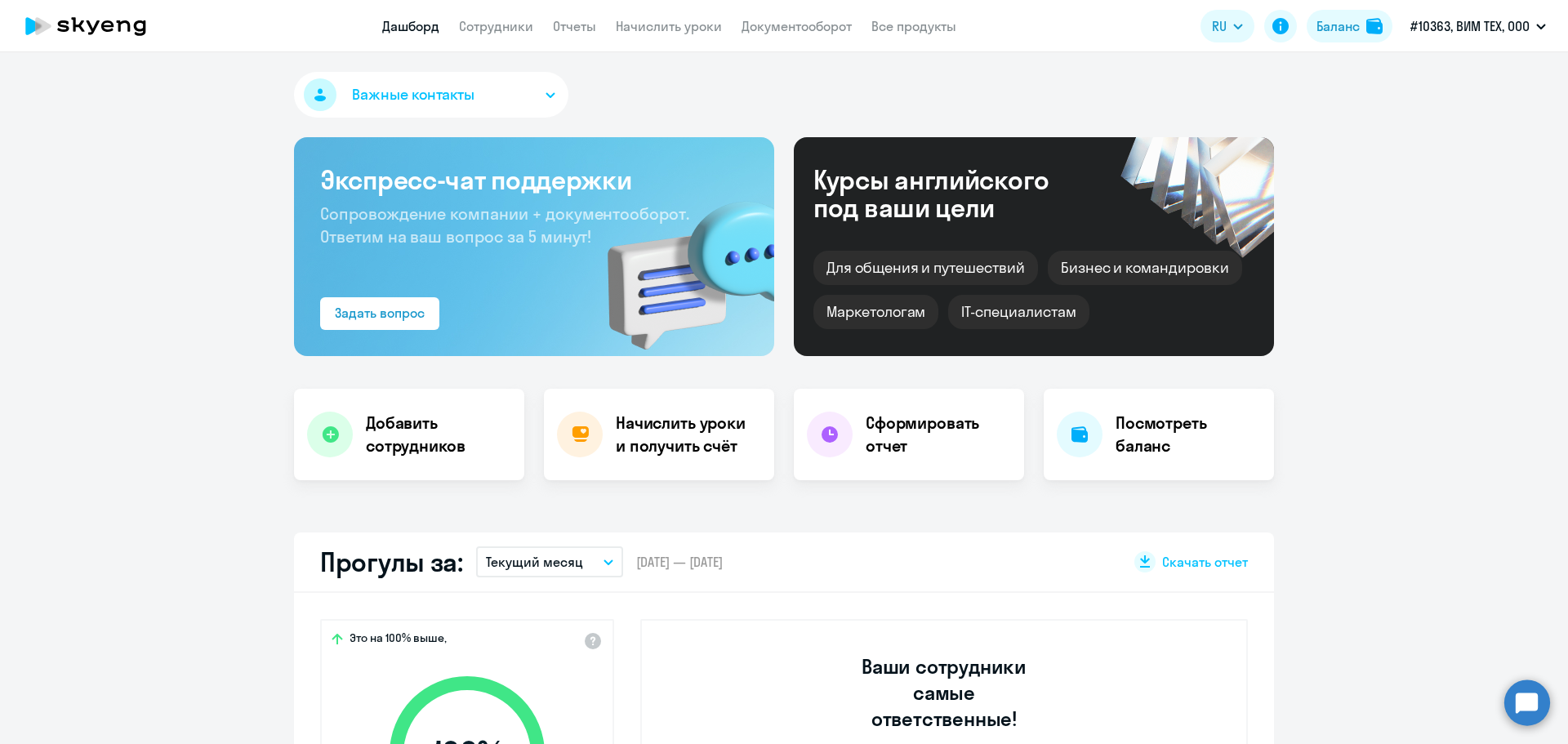
select select "30"
click at [471, 28] on link "Сотрудники" at bounding box center [496, 25] width 75 height 16
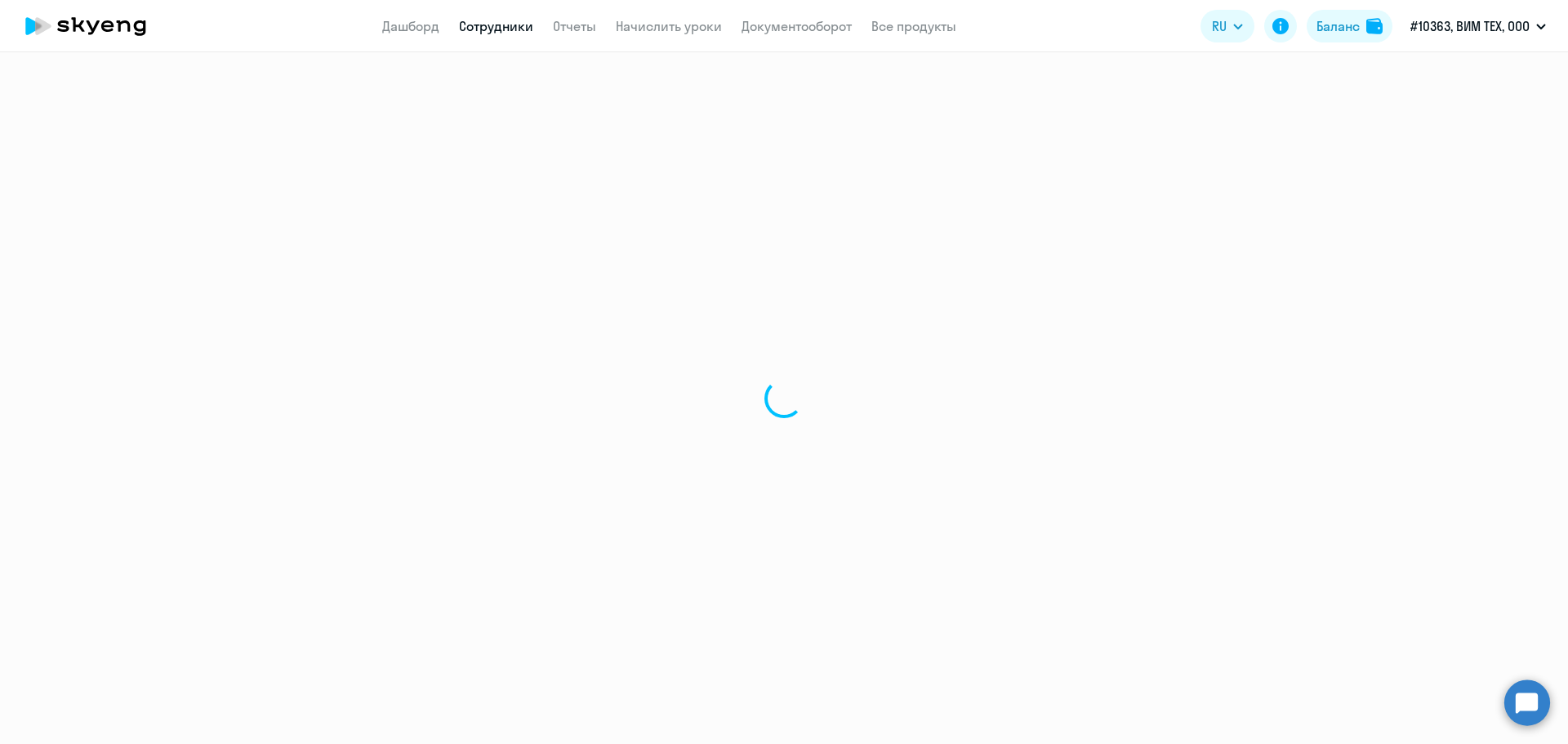
select select "30"
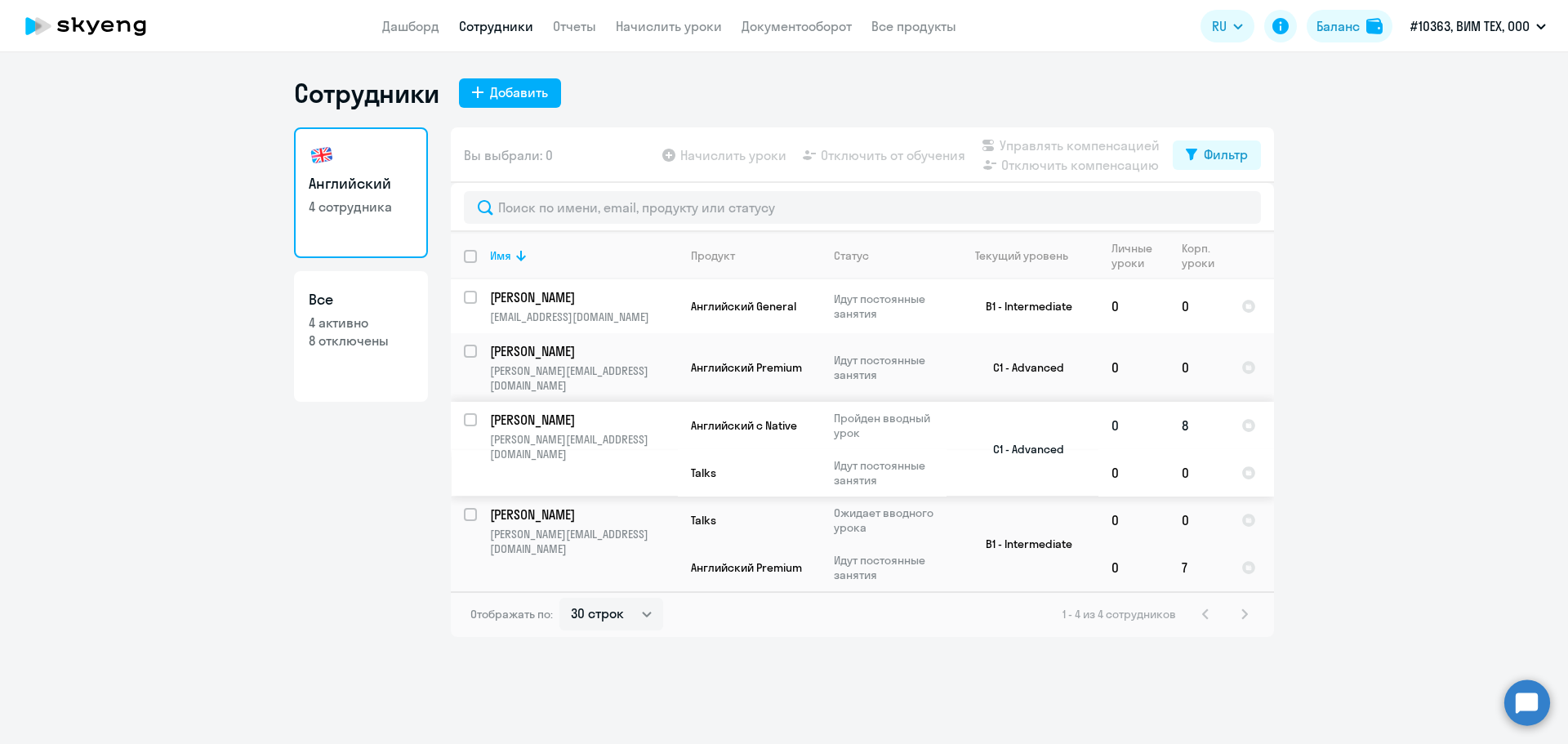
click at [543, 411] on p "Лыков Михаил" at bounding box center [582, 420] width 184 height 18
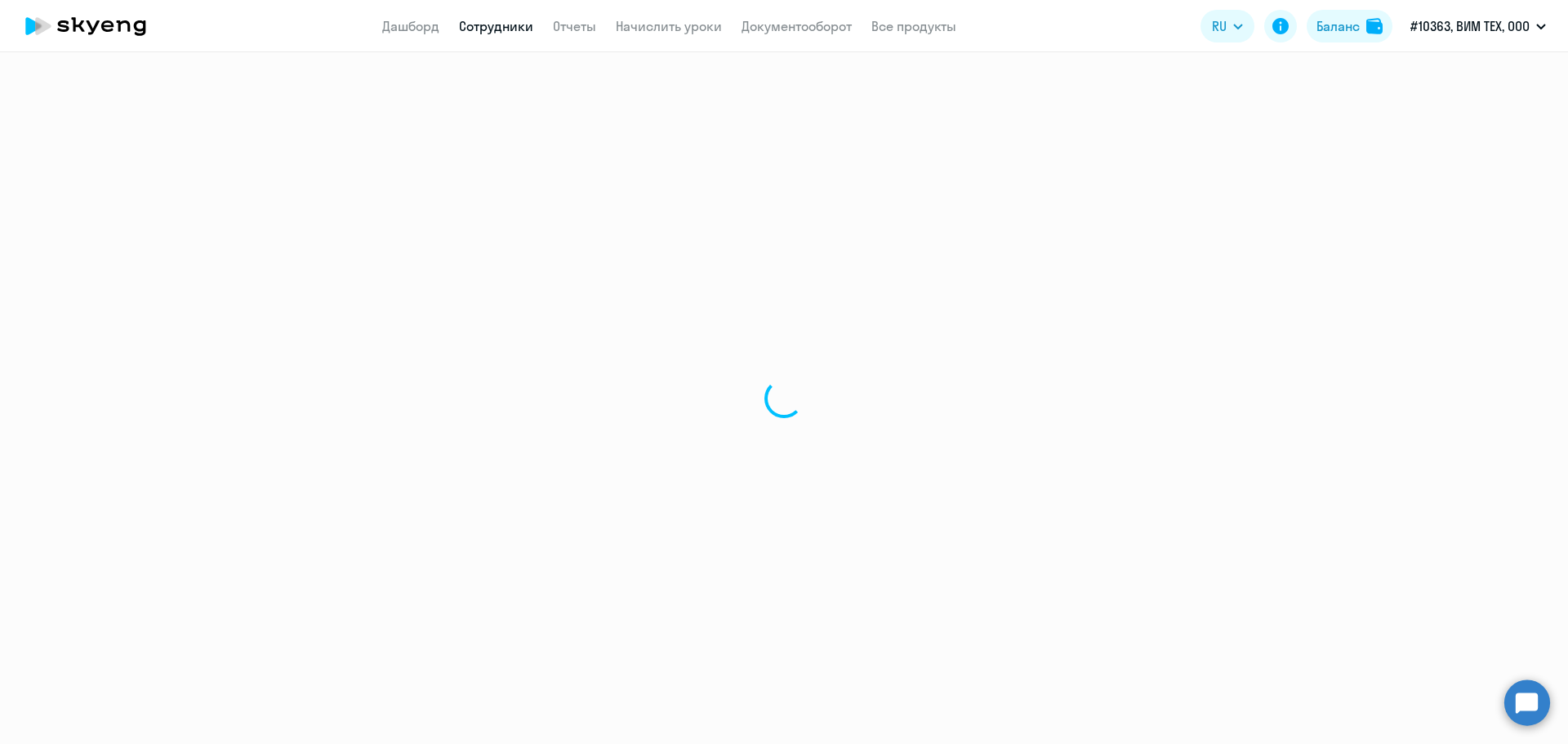
select select "english"
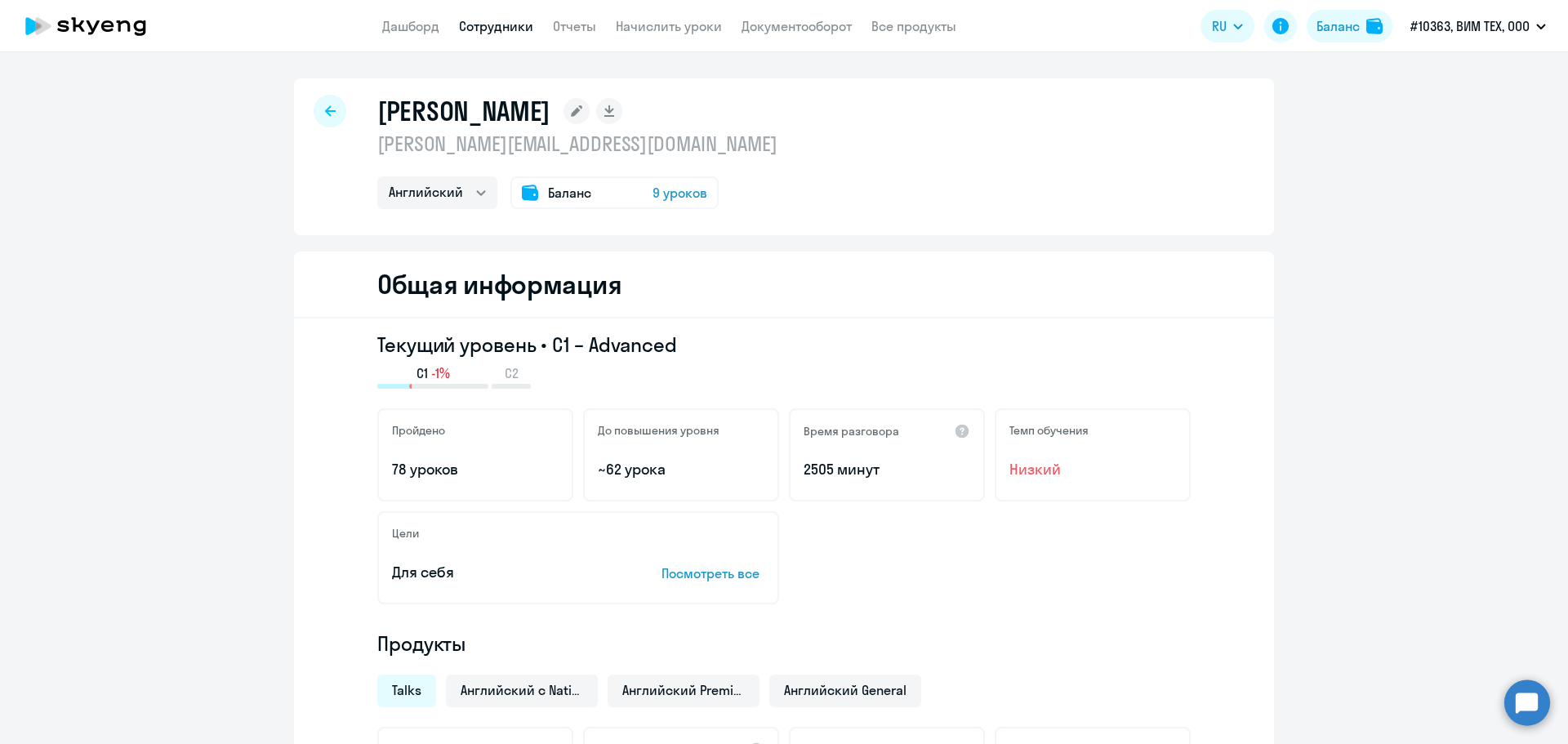
click at [492, 32] on link "Сотрудники" at bounding box center [496, 25] width 75 height 16
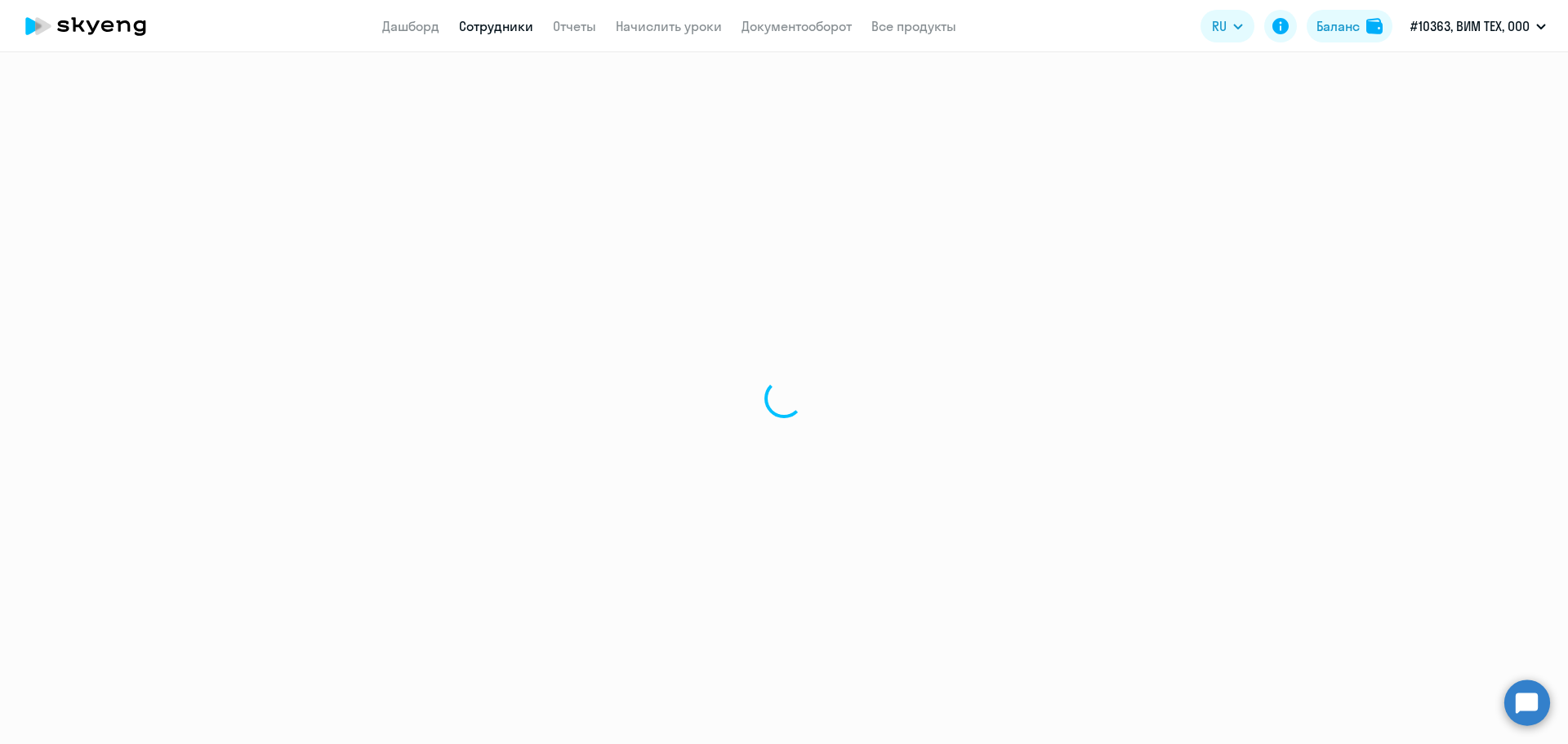
select select "30"
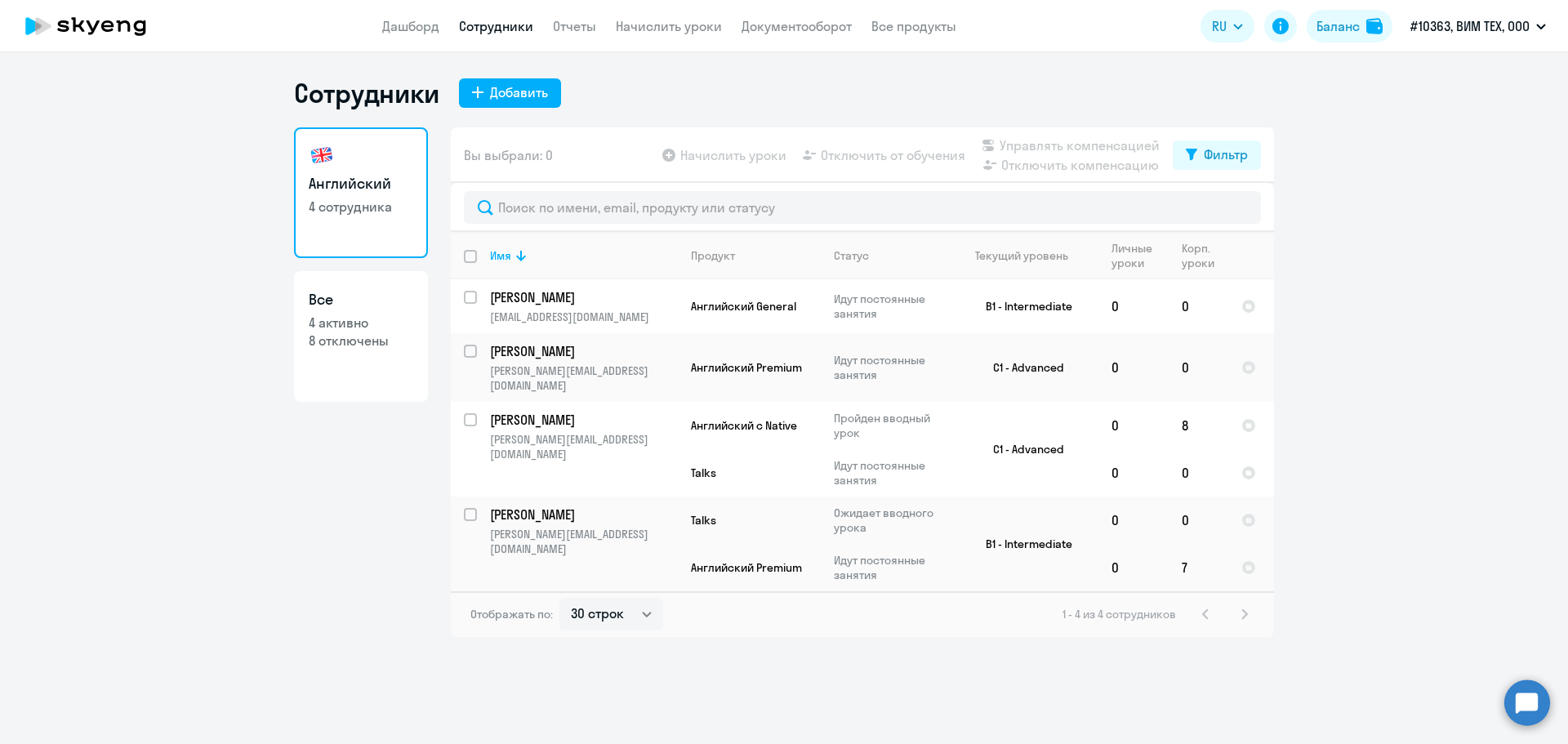
click at [355, 329] on p "4 активно" at bounding box center [361, 322] width 104 height 18
select select "30"
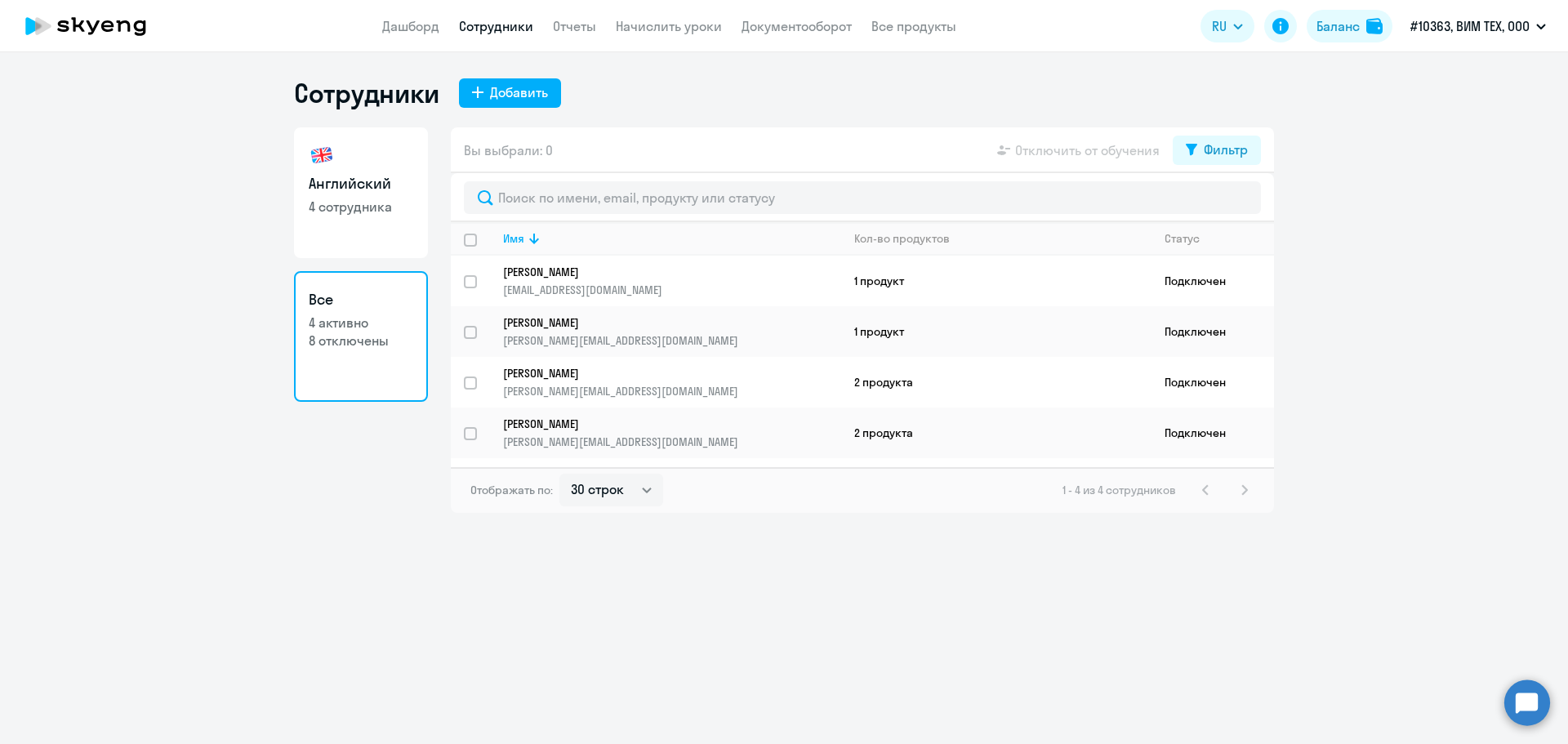
click at [384, 202] on p "4 сотрудника" at bounding box center [361, 206] width 104 height 18
select select "30"
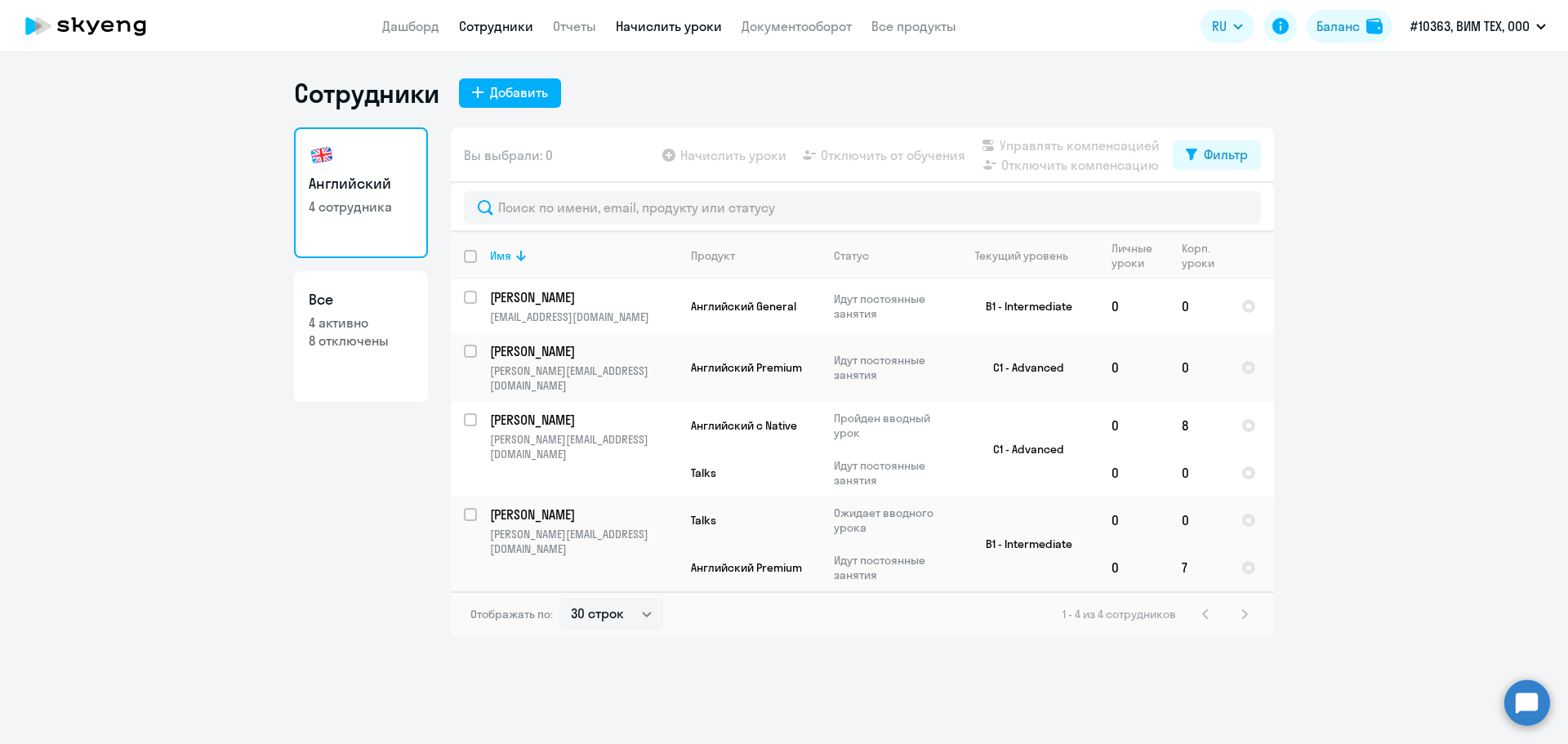
click at [653, 26] on link "Начислить уроки" at bounding box center [668, 25] width 106 height 16
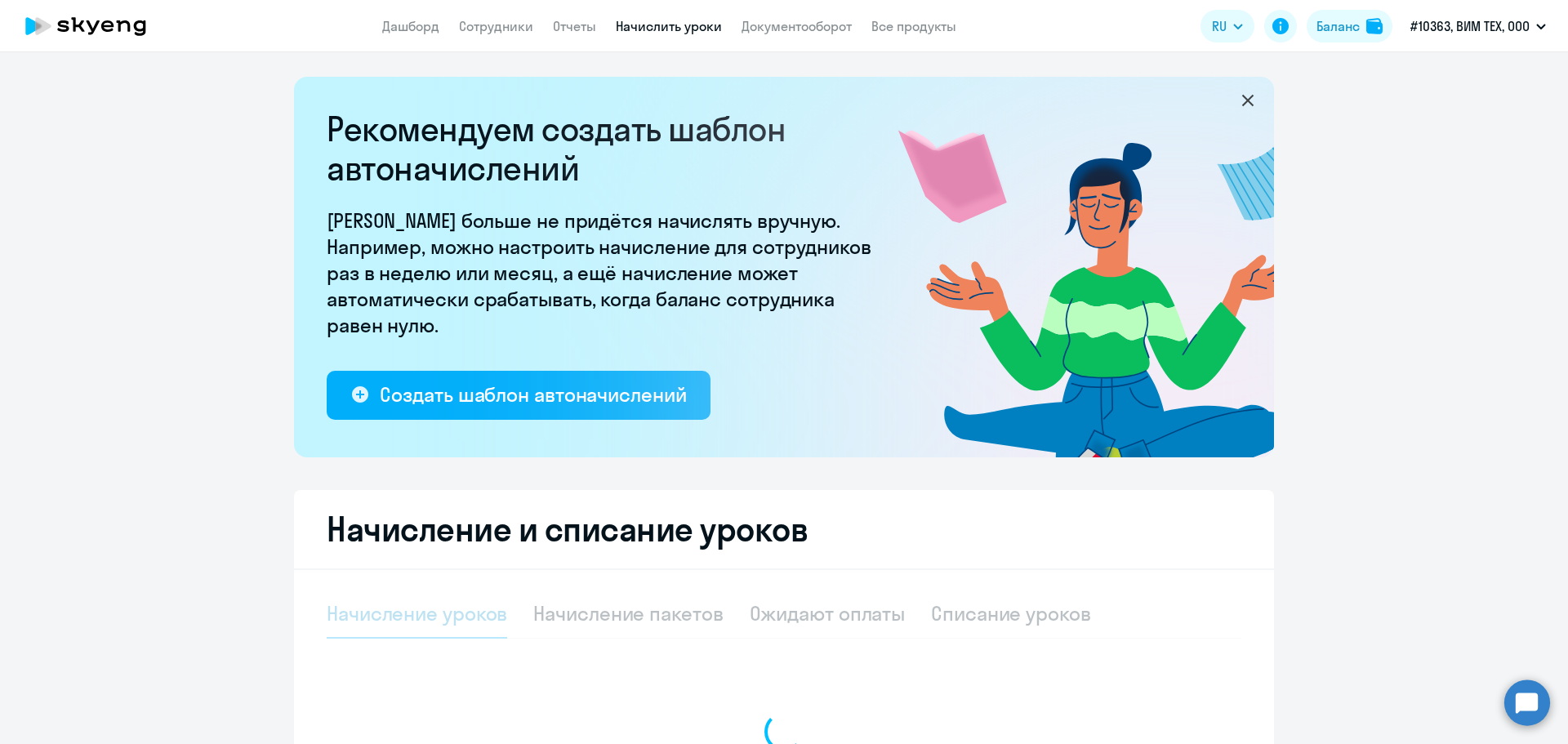
select select "10"
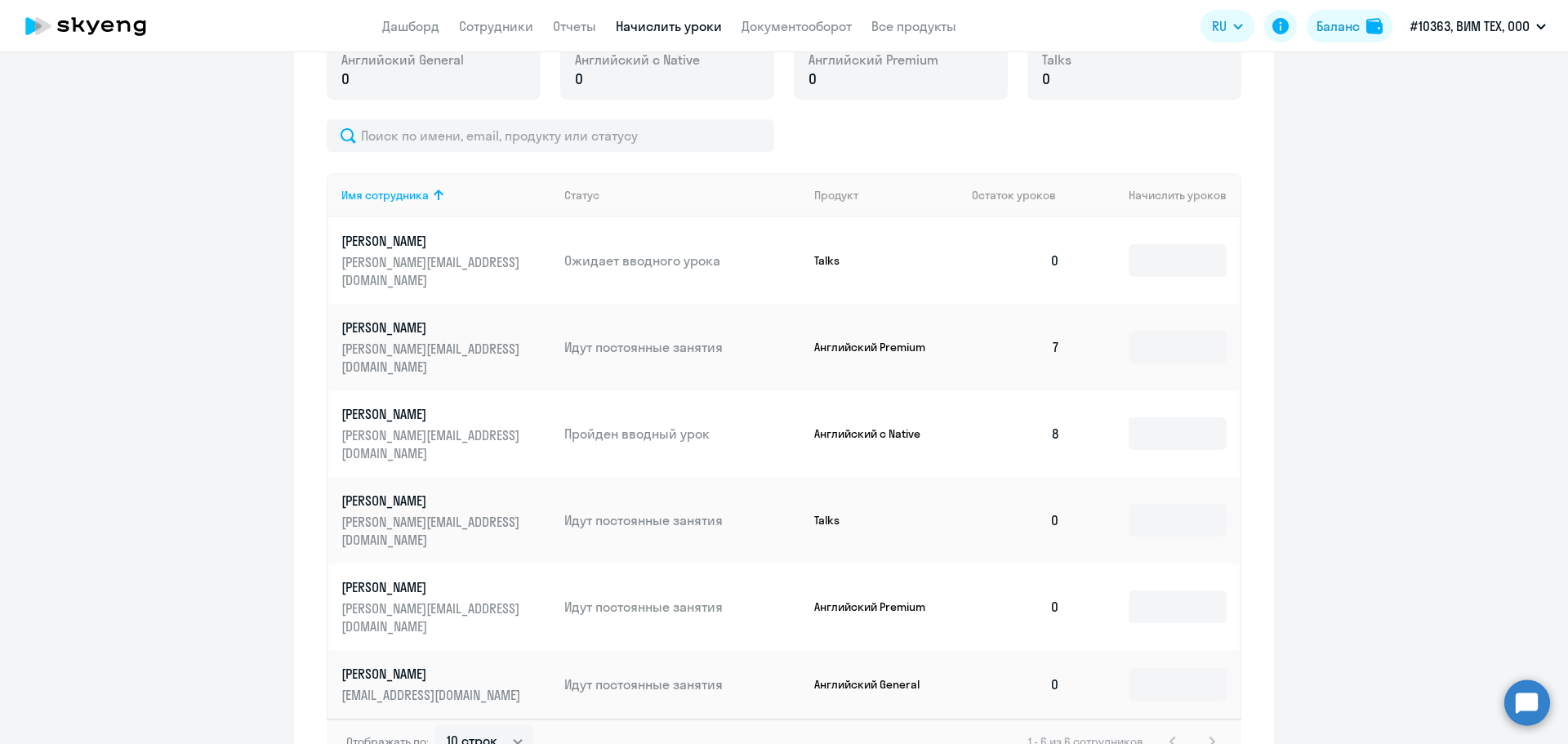
scroll to position [640, 0]
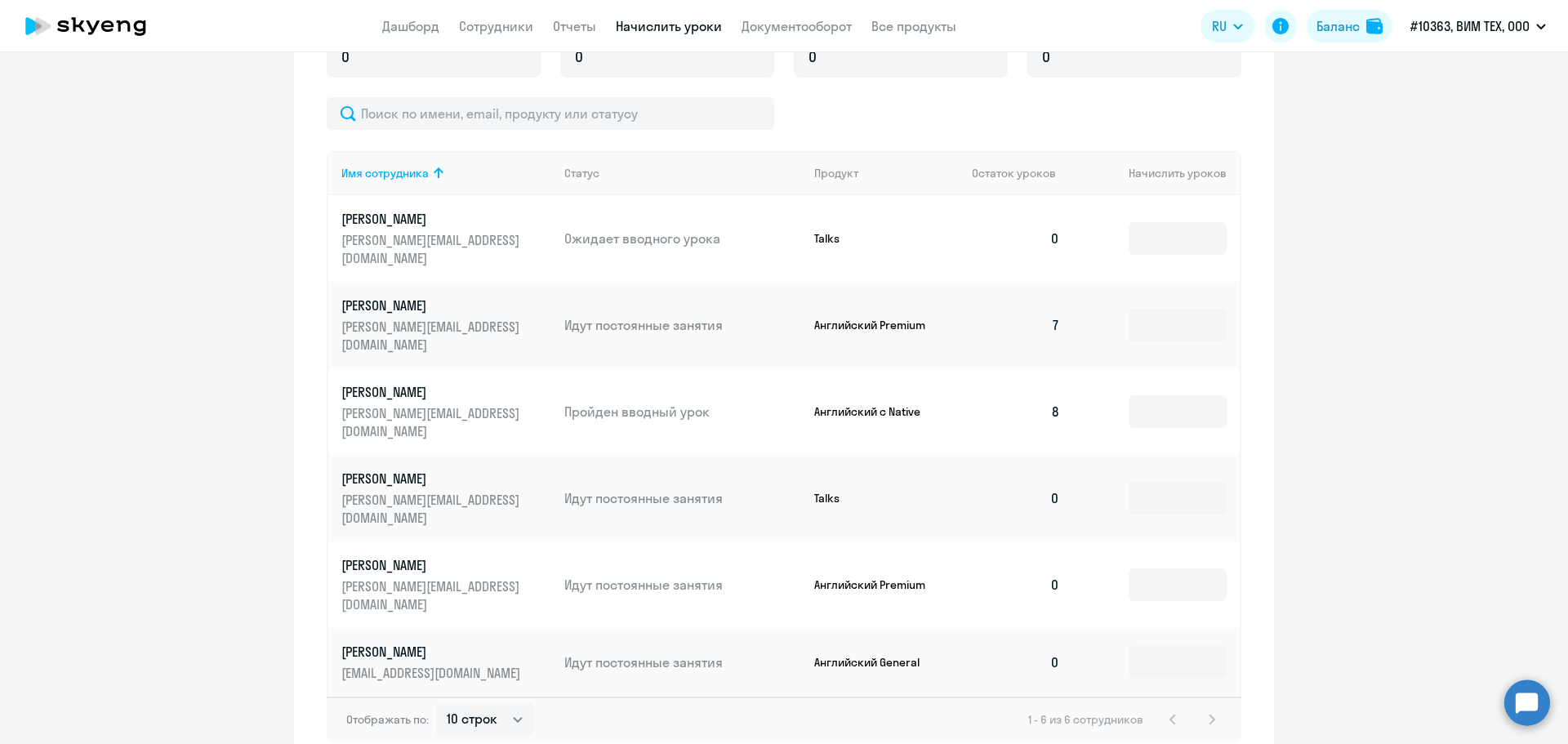
click at [396, 470] on p "Лыков Михаил" at bounding box center [432, 478] width 183 height 18
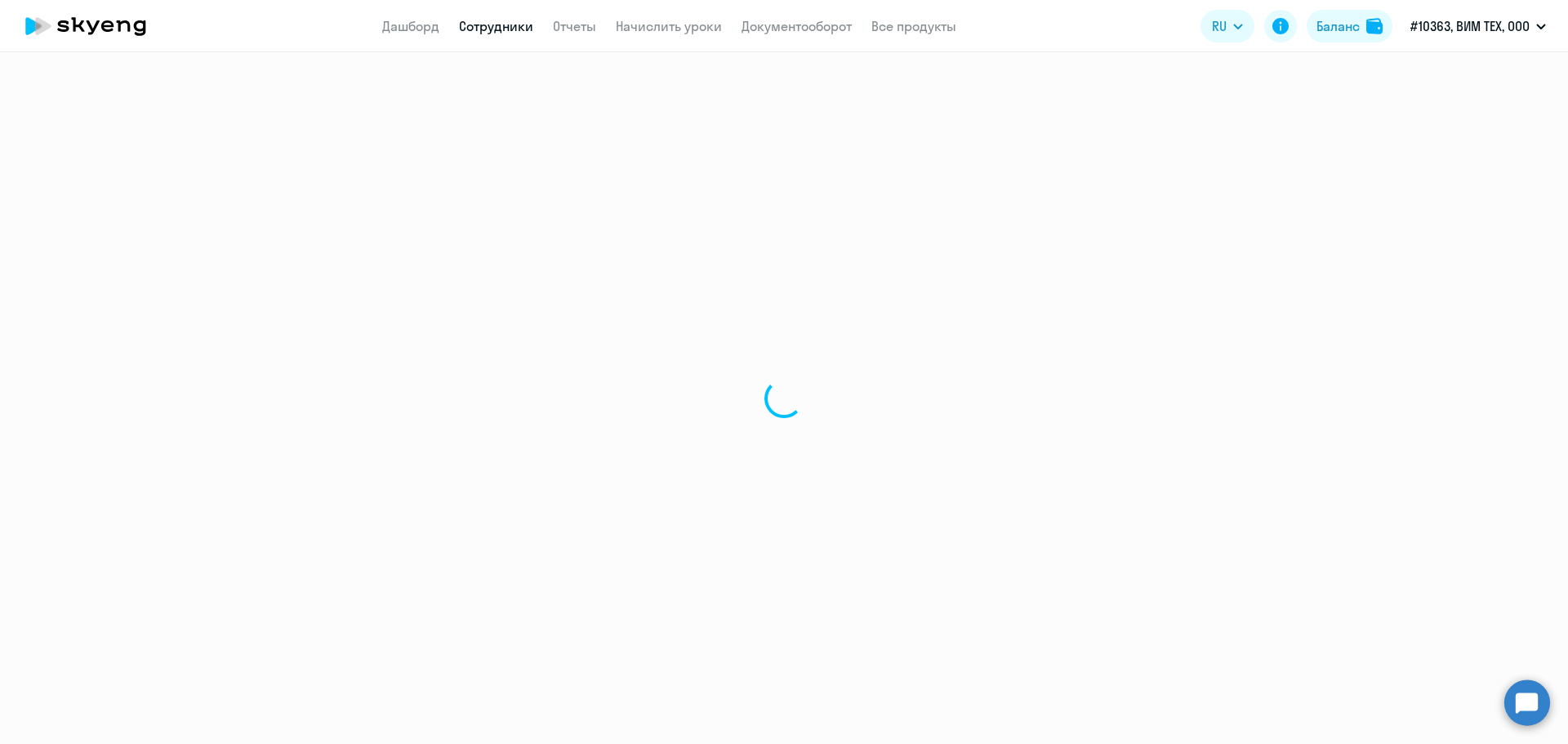
select select "english"
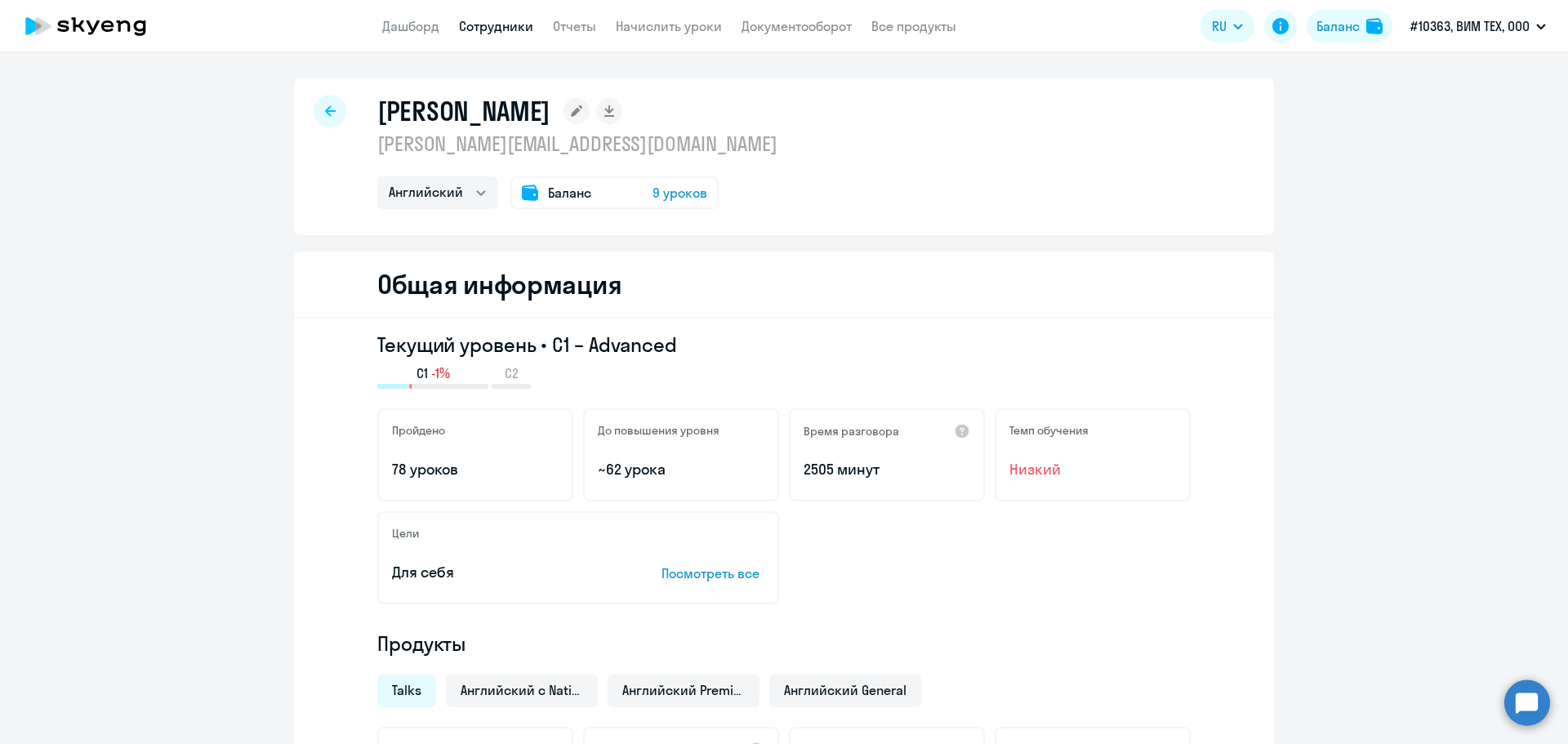
click at [313, 106] on div at bounding box center [330, 111] width 32 height 32
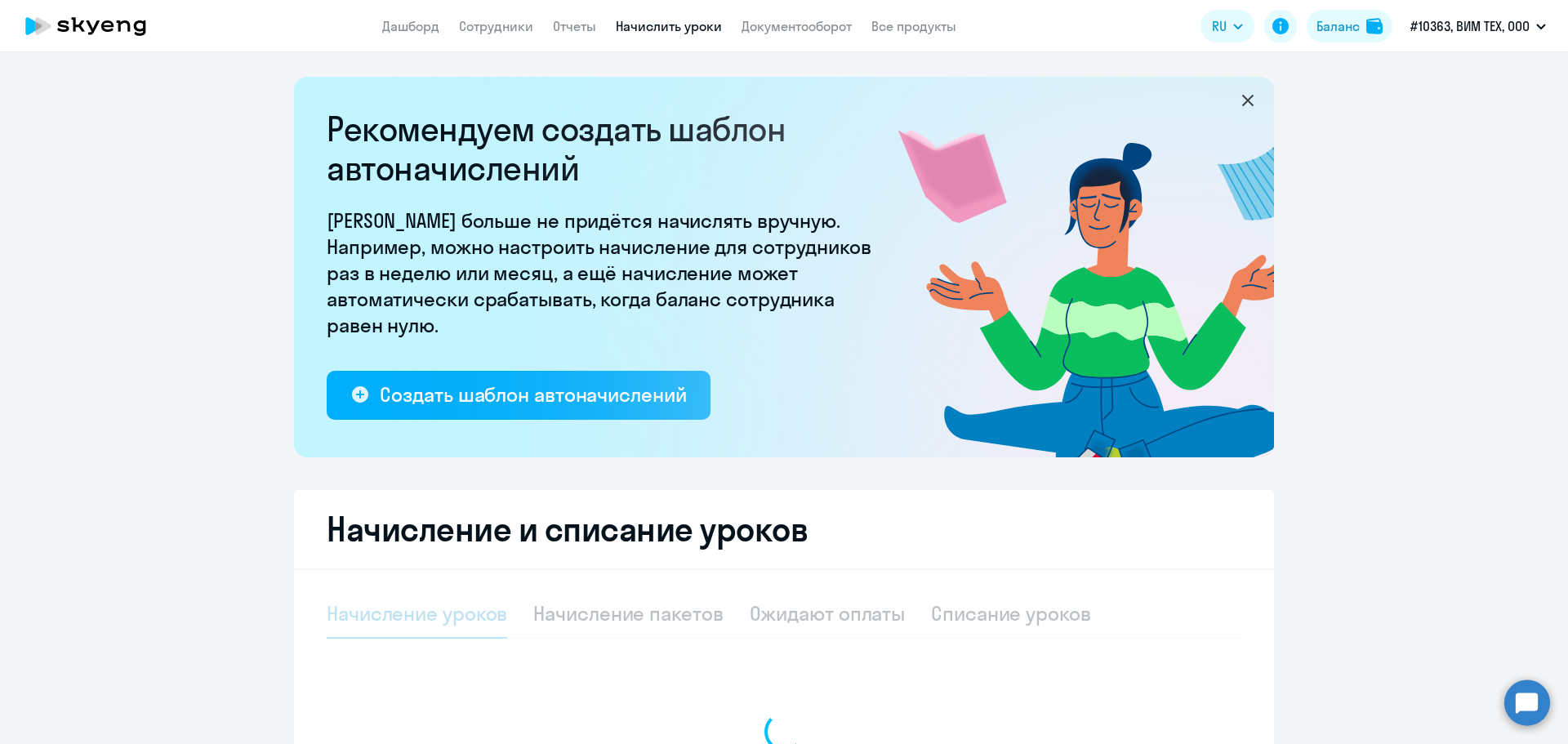
select select "10"
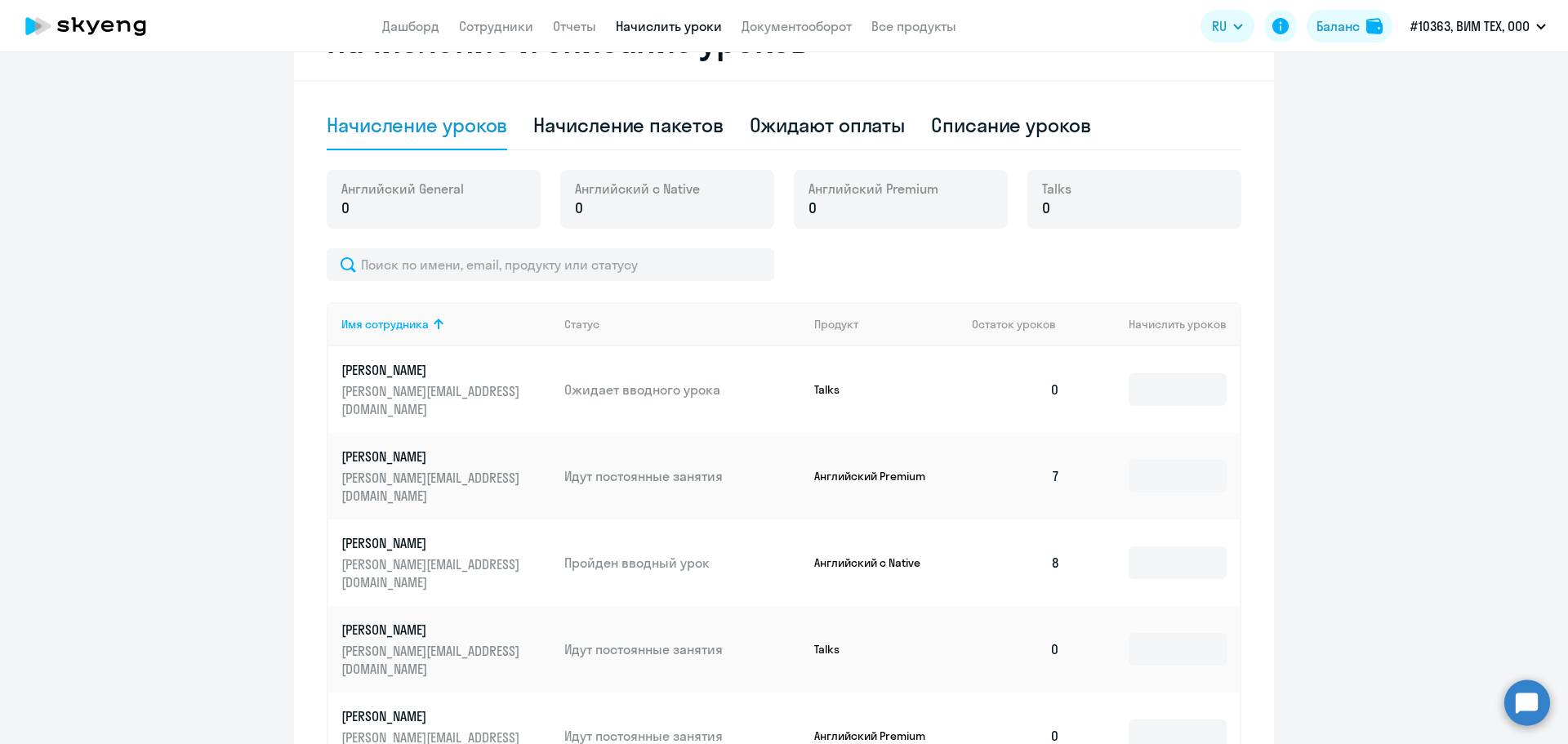
scroll to position [490, 0]
click at [1042, 206] on span "0" at bounding box center [1046, 206] width 8 height 21
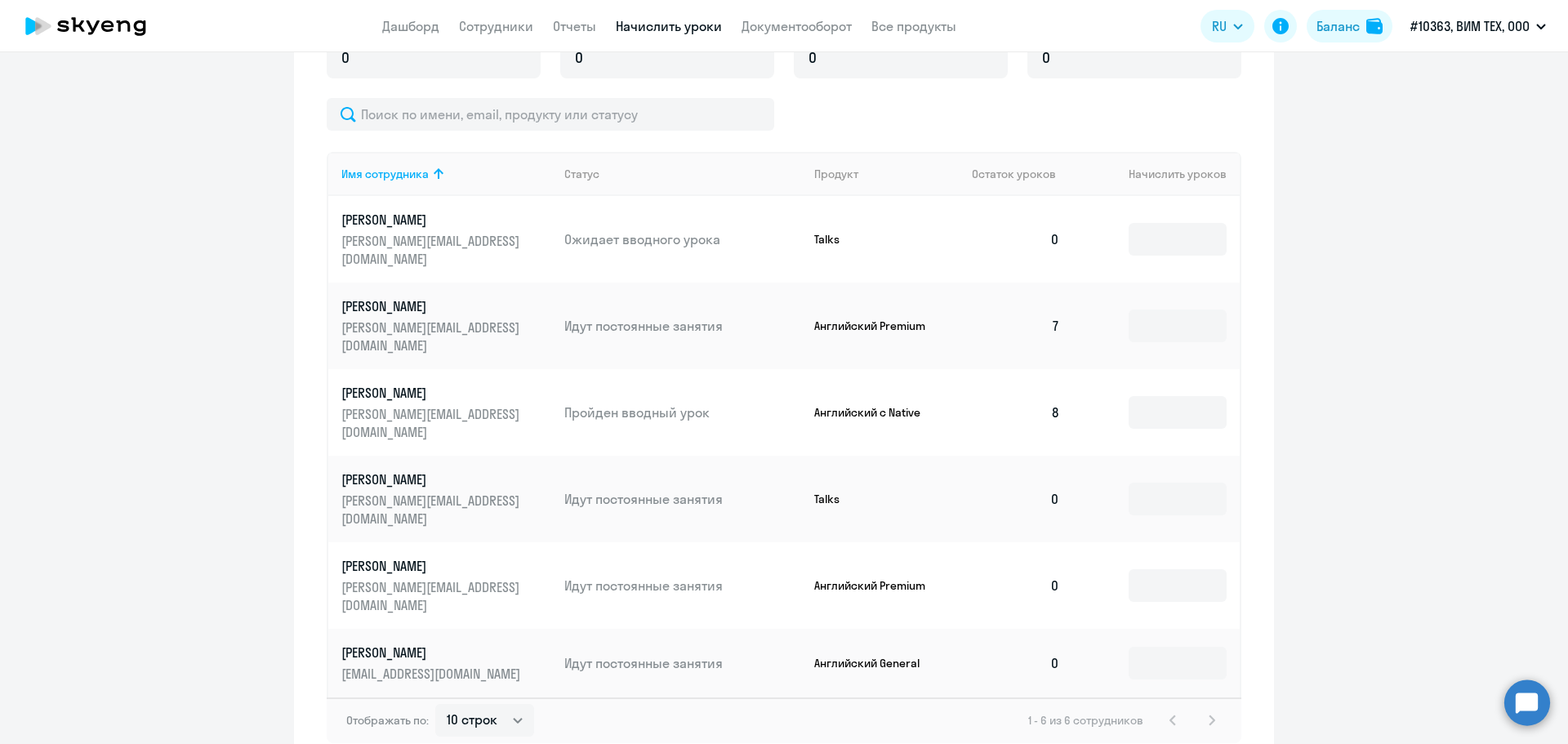
scroll to position [640, 0]
click at [1156, 568] on input at bounding box center [1177, 584] width 98 height 32
click at [1148, 482] on input at bounding box center [1177, 498] width 98 height 32
type input "6"
click at [1370, 370] on ng-component "Рекомендуем создать шаблон автоначислений Уроки больше не придётся начислять вр…" at bounding box center [784, 103] width 1568 height 1332
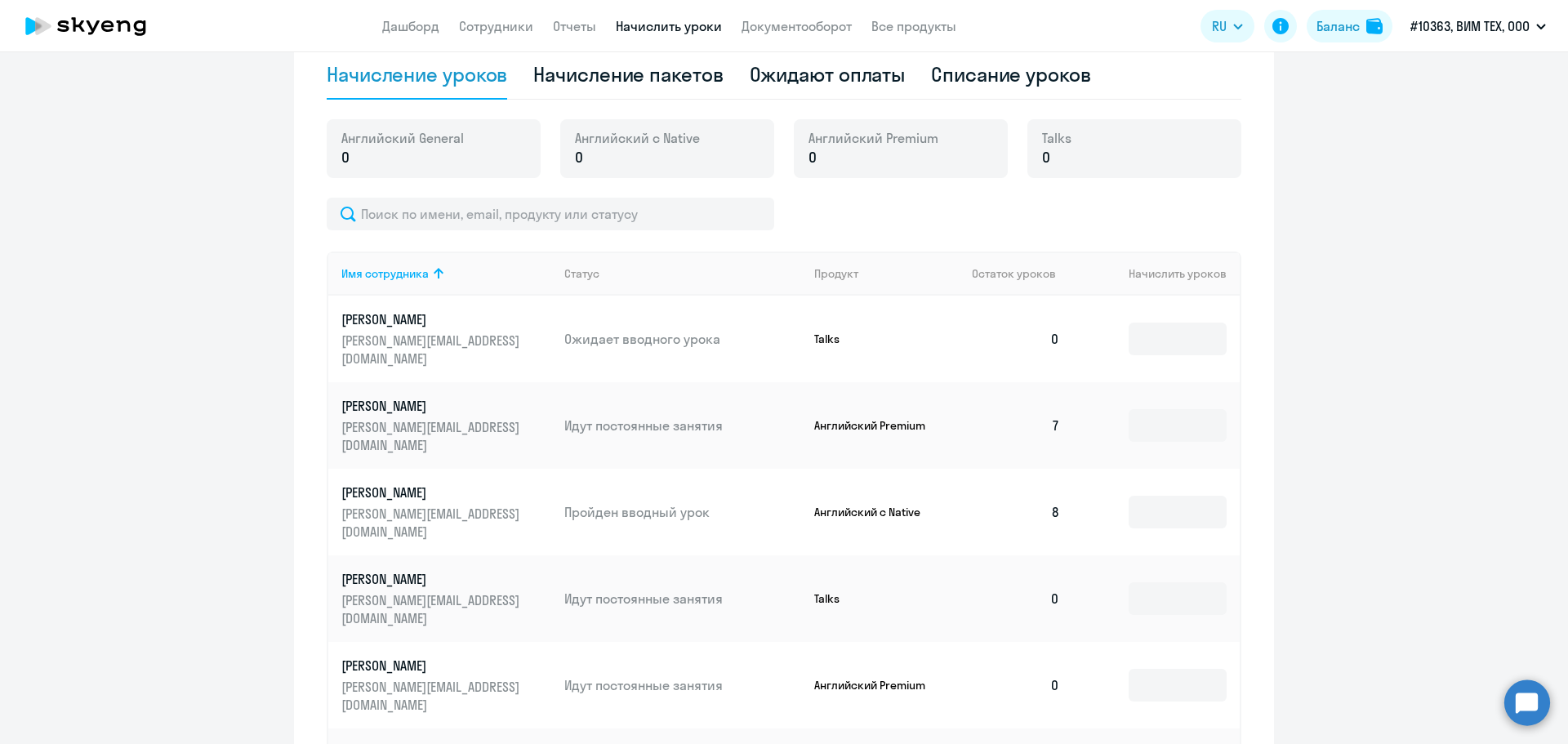
scroll to position [394, 0]
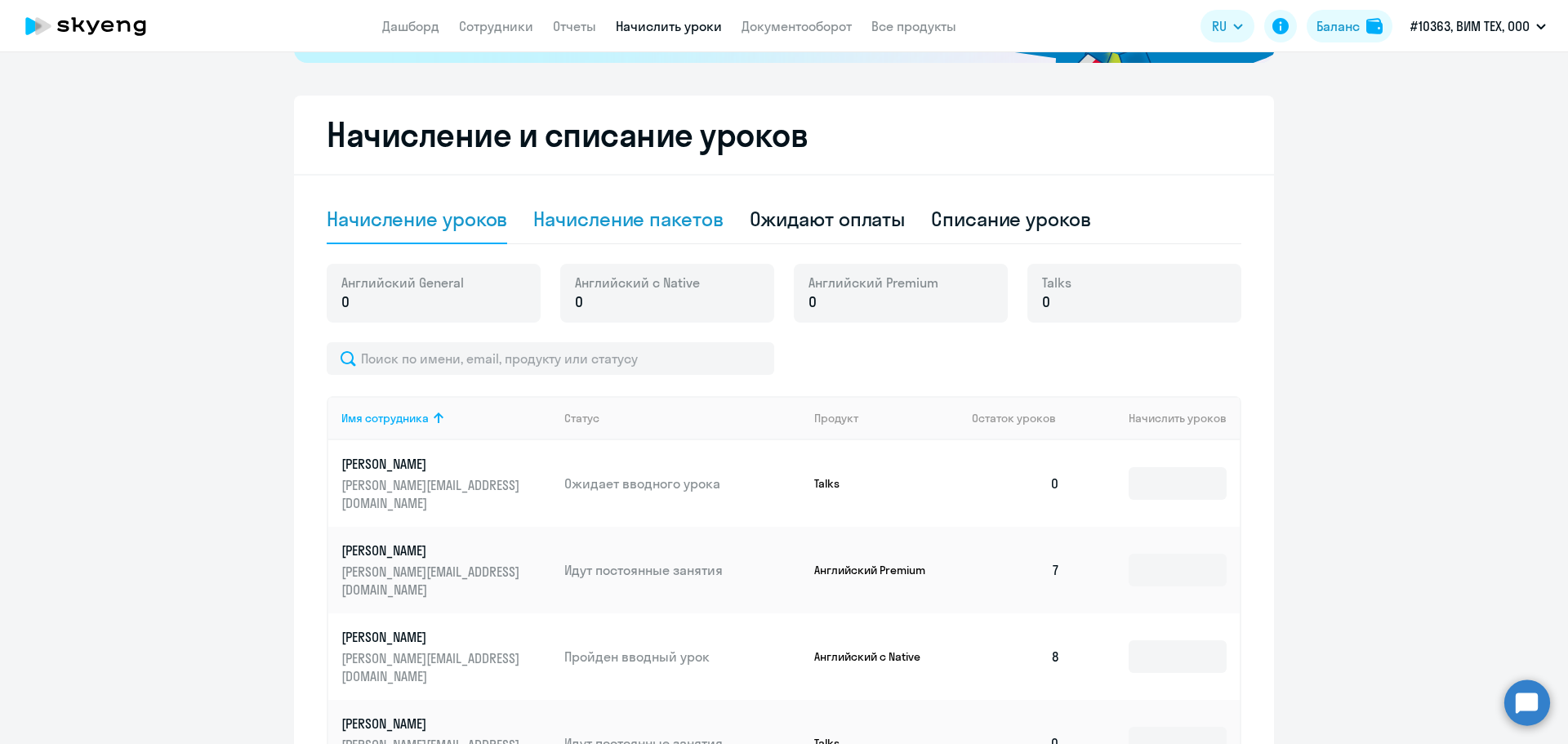
click at [585, 227] on div "Начисление пакетов" at bounding box center [628, 218] width 189 height 26
select select "10"
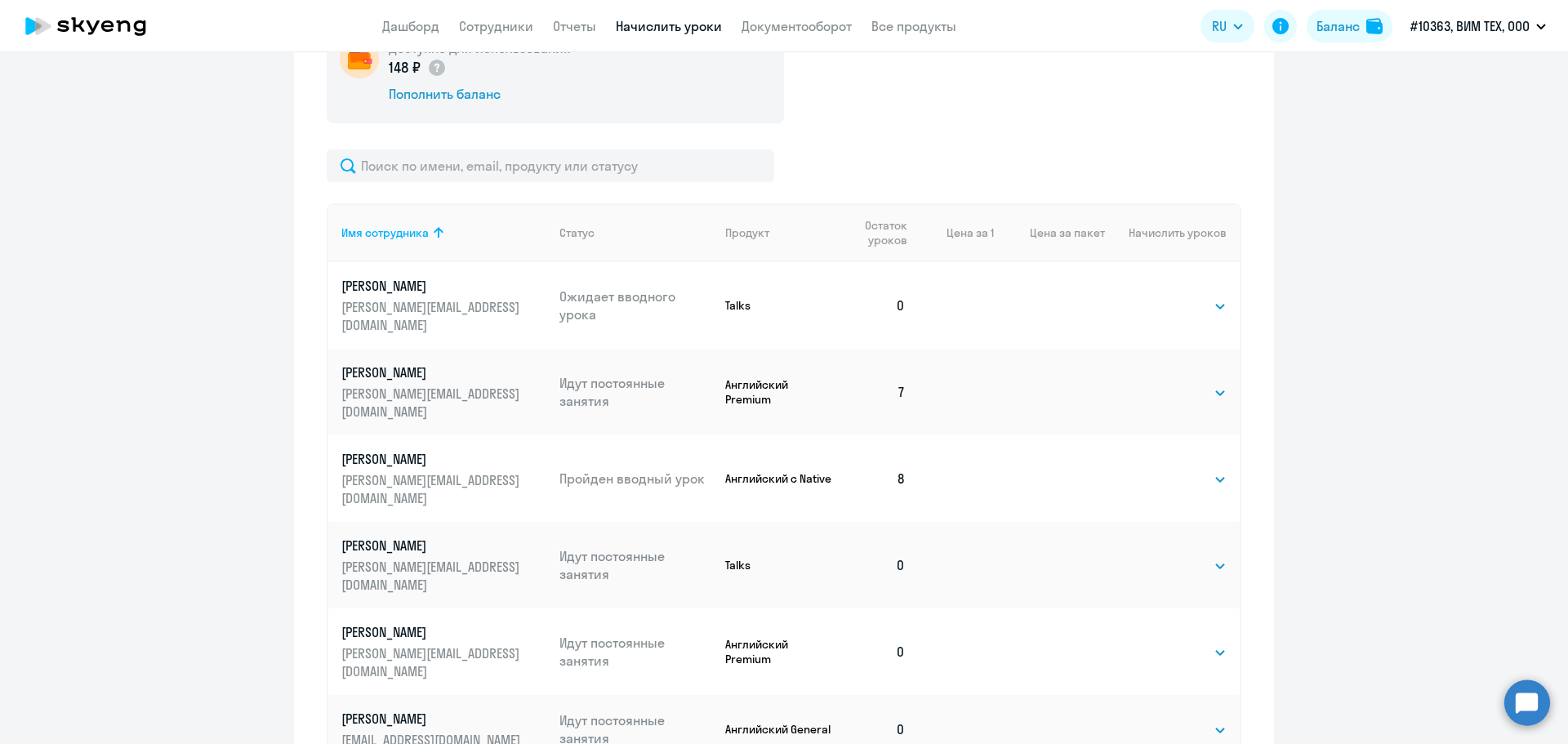
scroll to position [707, 0]
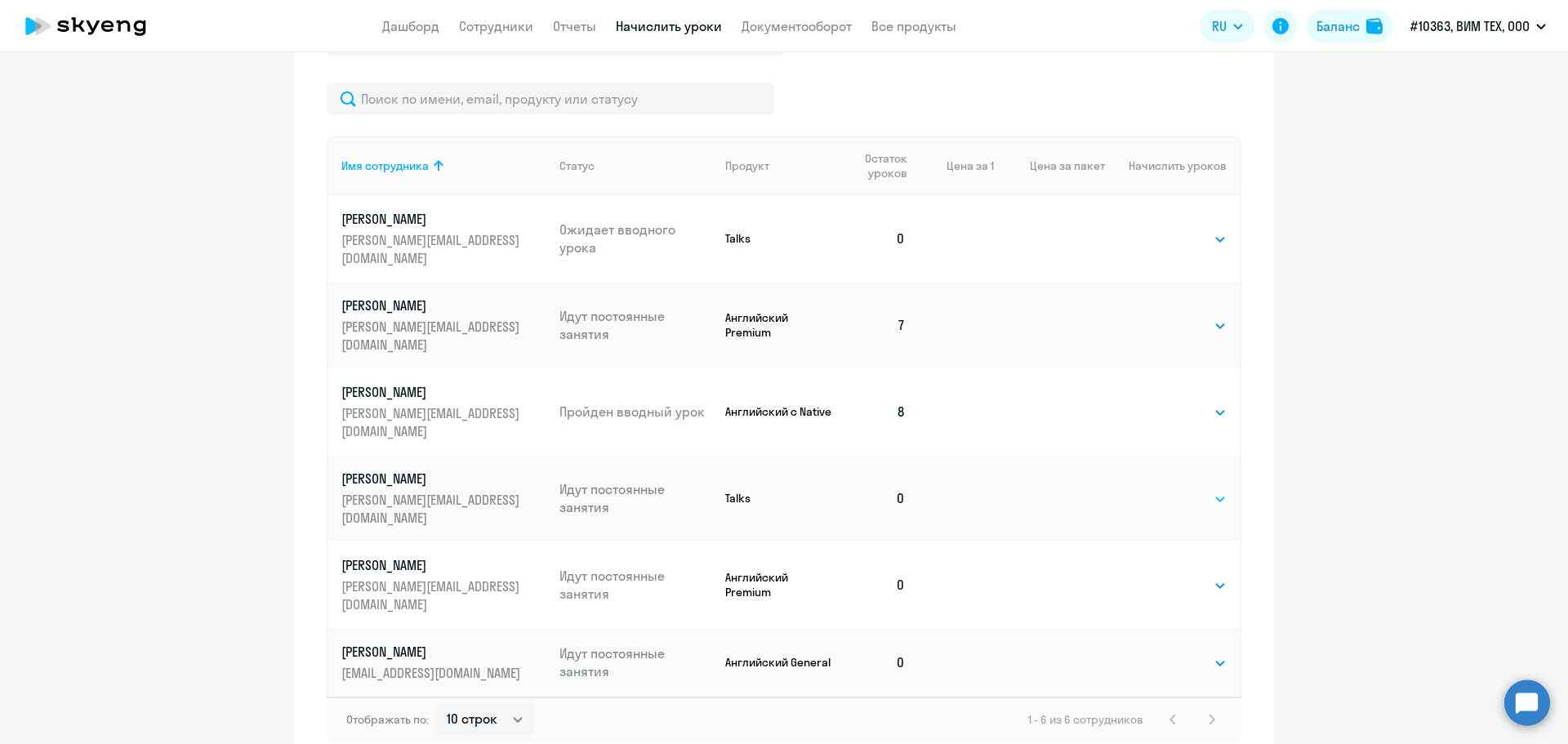
click at [1209, 489] on select "Выбрать 1 6 12 20 40" at bounding box center [1193, 499] width 67 height 20
click at [1356, 362] on ng-component "Рекомендуем создать шаблон автоначислений Уроки больше не придётся начислять вр…" at bounding box center [784, 70] width 1568 height 1398
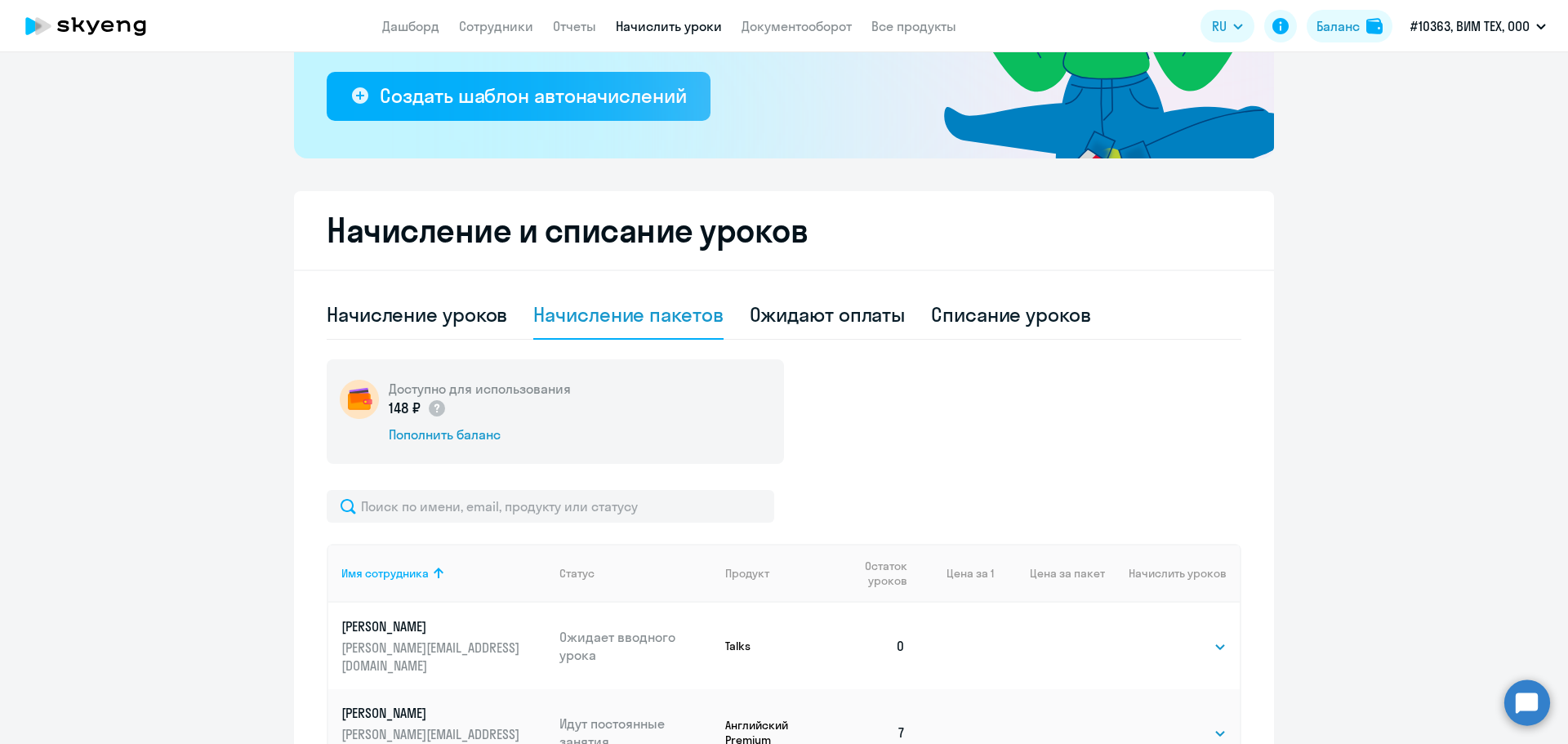
scroll to position [298, 0]
click at [433, 330] on div "Начисление уроков" at bounding box center [417, 316] width 181 height 49
select select "10"
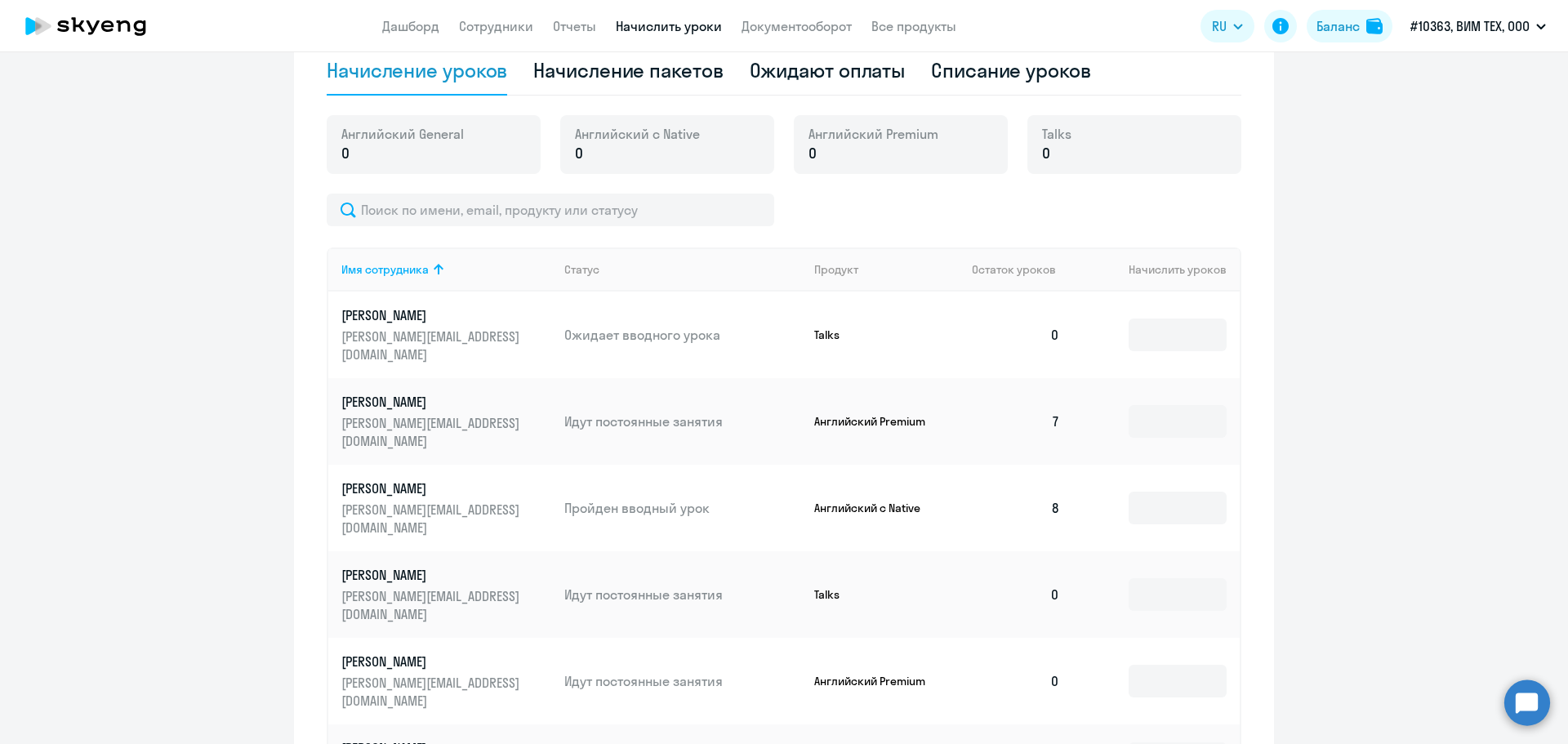
scroll to position [625, 0]
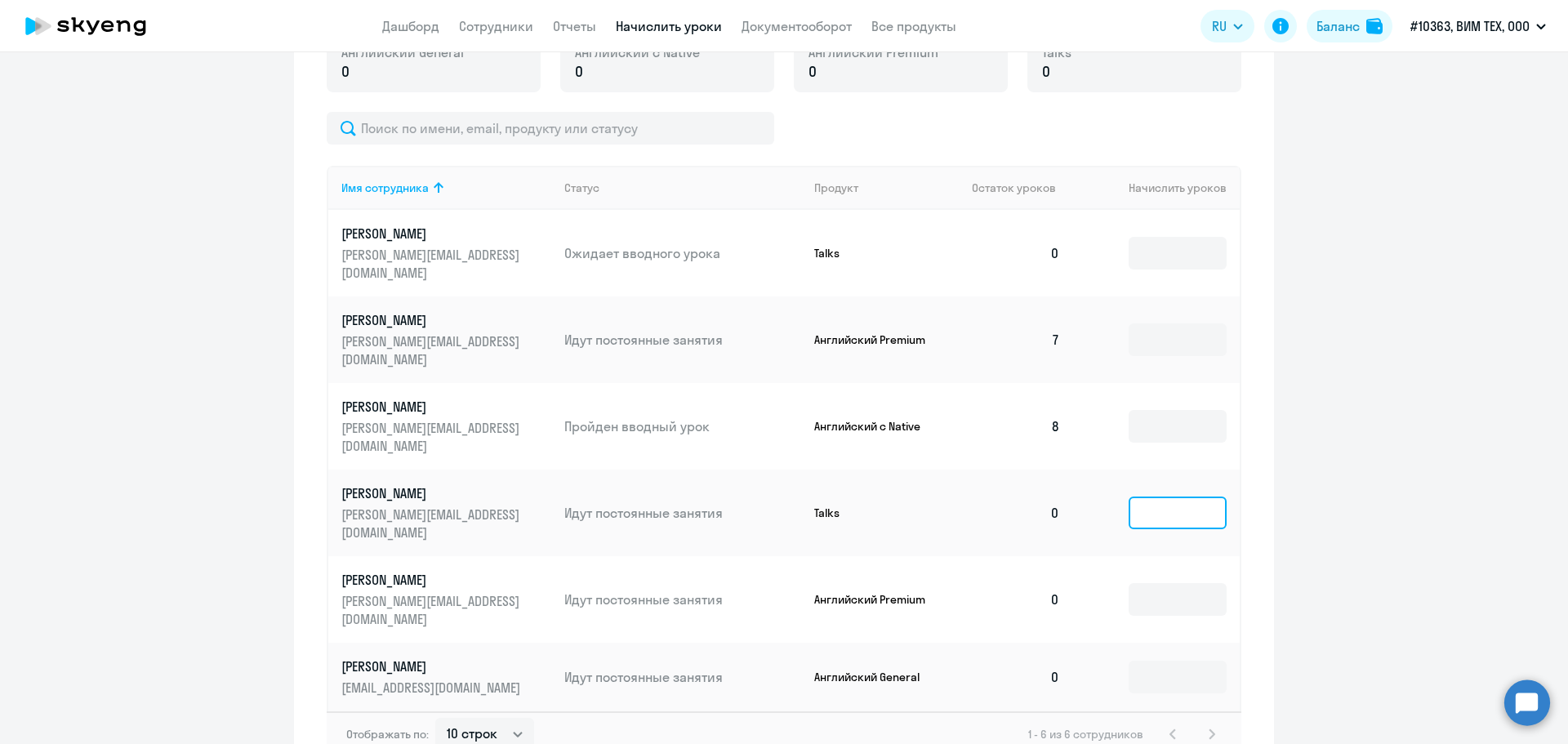
click at [1143, 497] on input at bounding box center [1177, 513] width 98 height 32
click at [1390, 339] on ng-component "Рекомендуем создать шаблон автоначислений Уроки больше не придётся начислять вр…" at bounding box center [784, 118] width 1568 height 1332
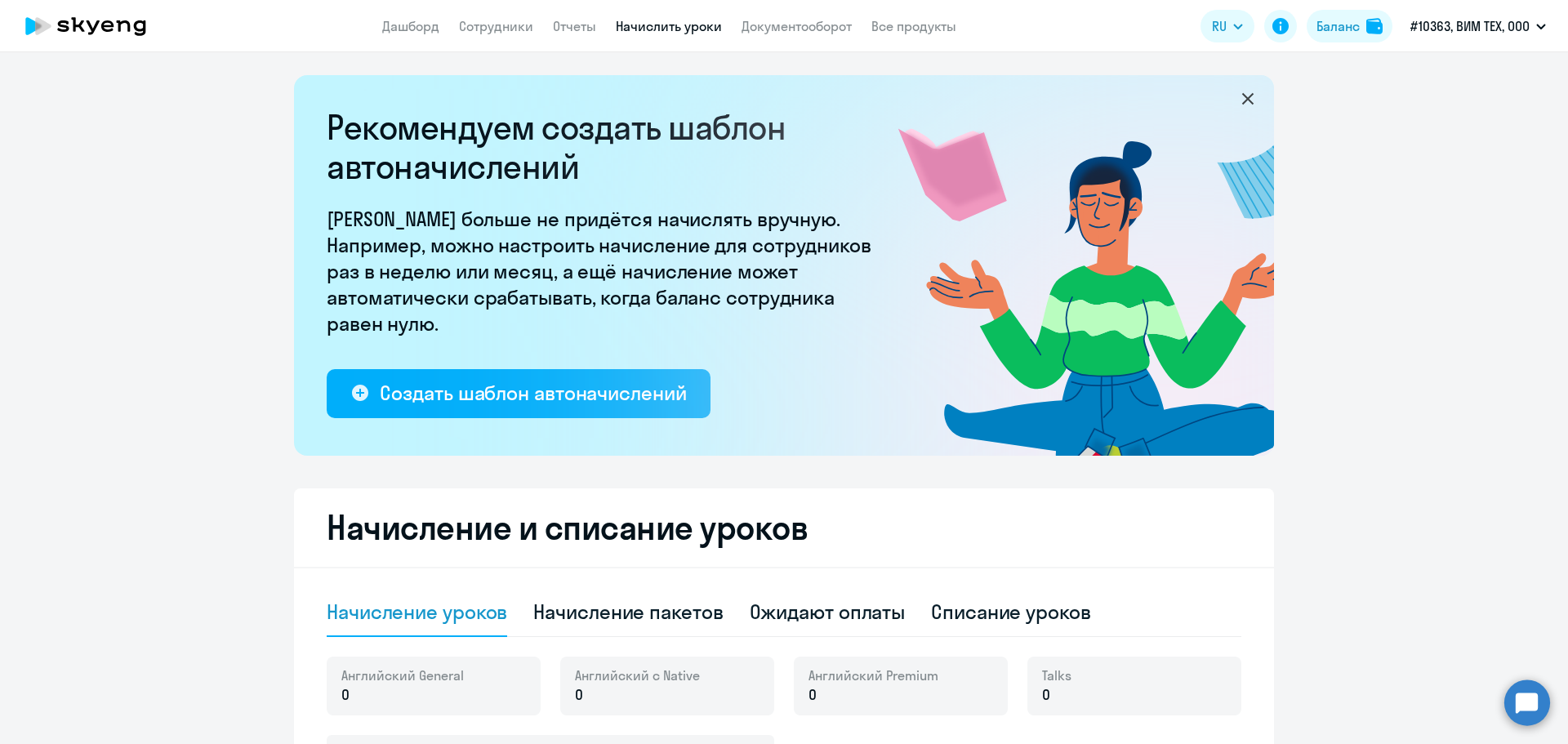
scroll to position [0, 0]
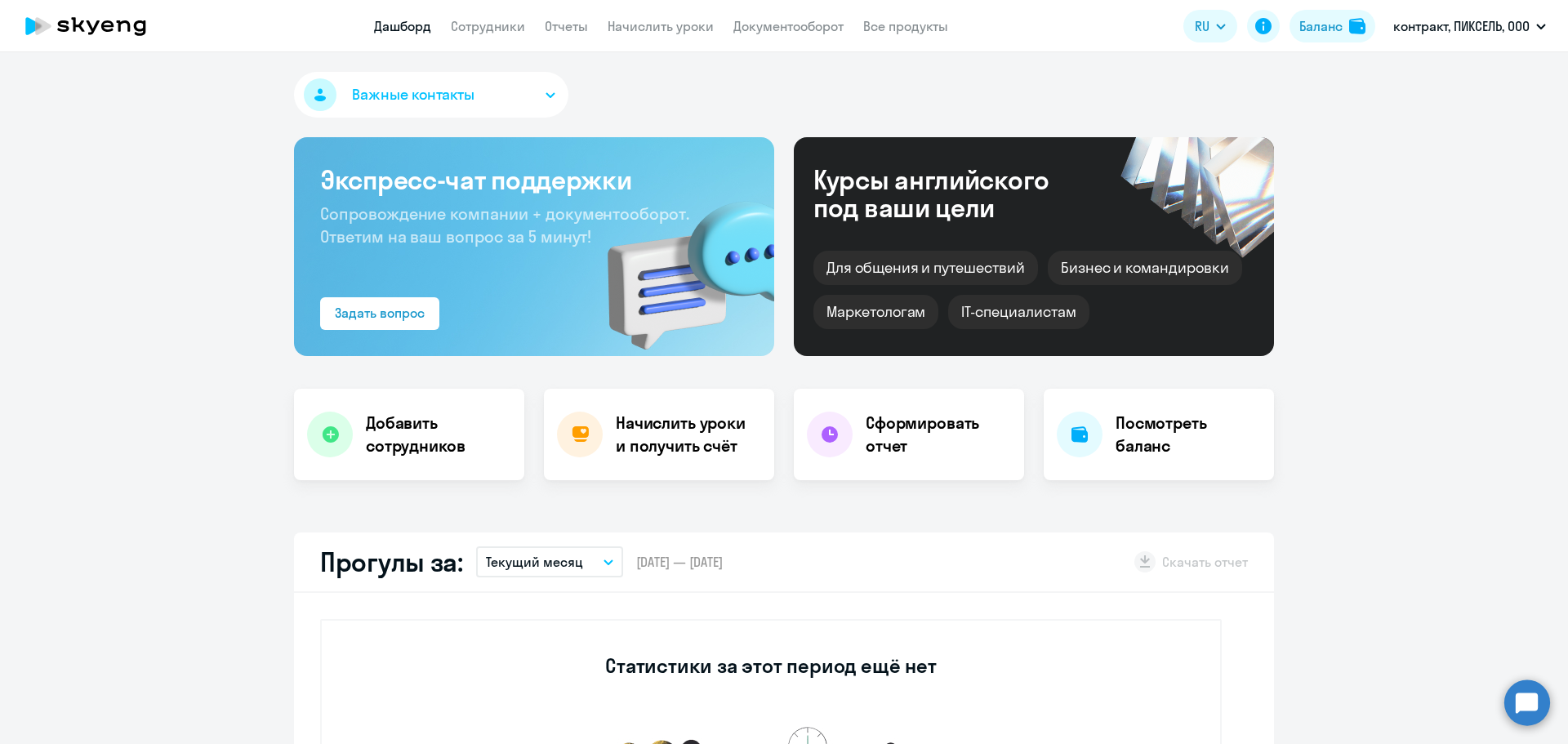
select select "30"
